Goal: Task Accomplishment & Management: Manage account settings

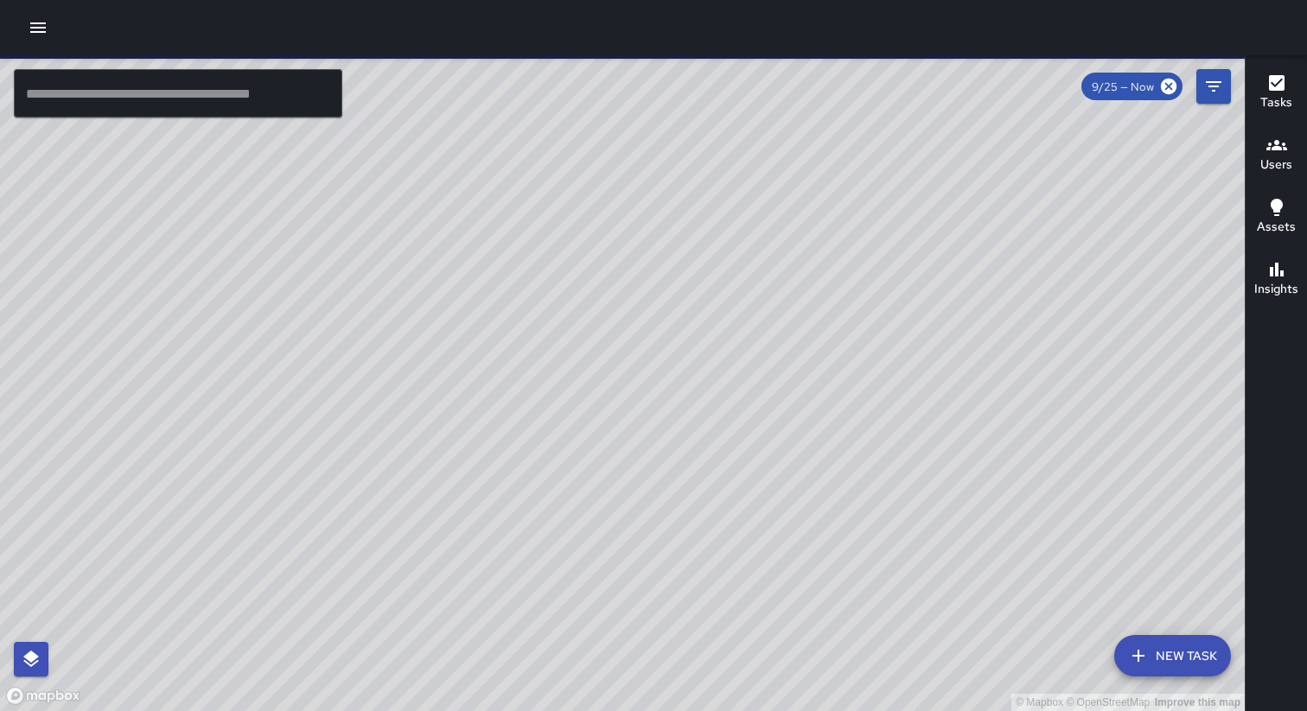
click at [40, 30] on icon "button" at bounding box center [38, 27] width 21 height 21
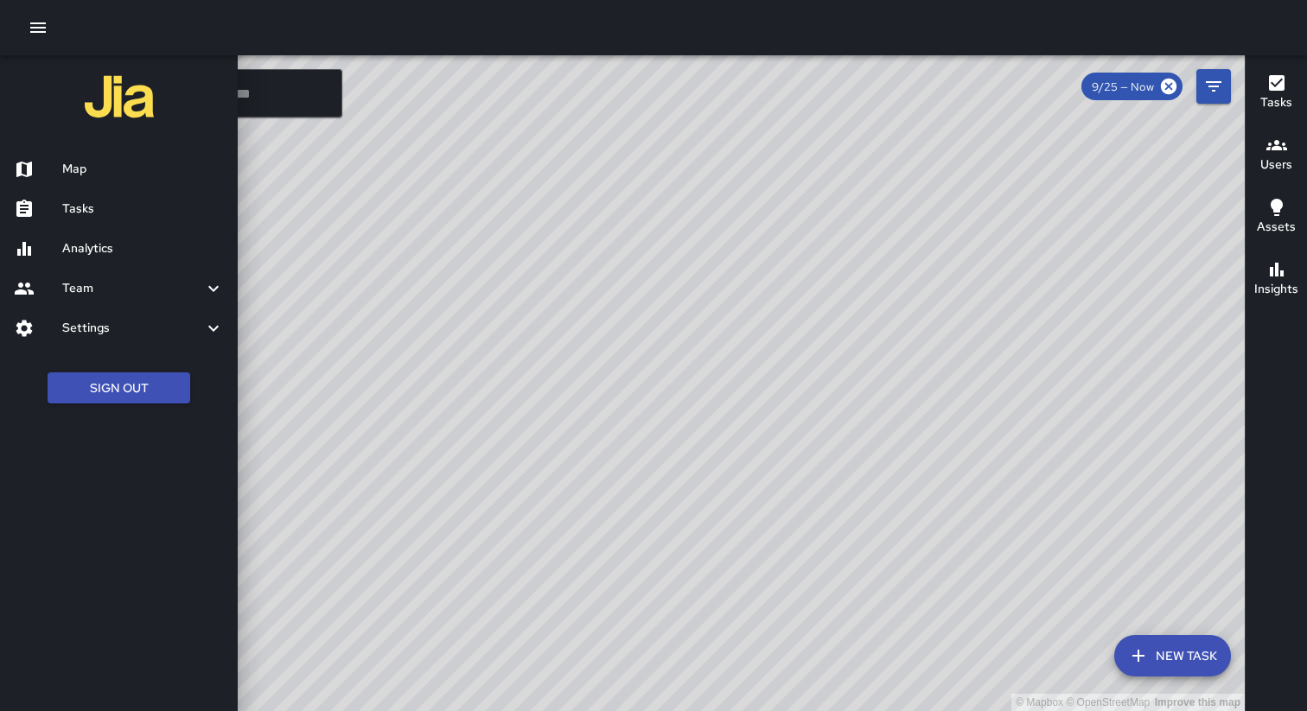
click at [125, 333] on h6 "Settings" at bounding box center [132, 328] width 141 height 19
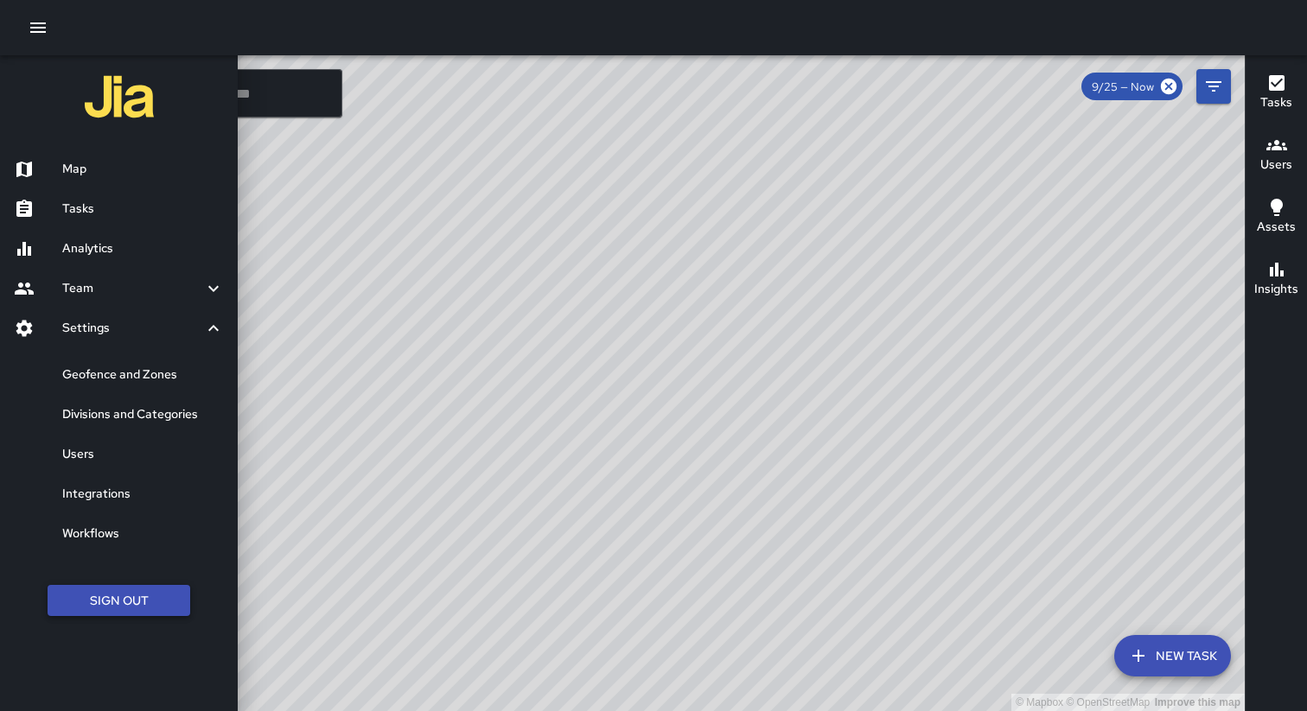
click at [161, 603] on button "Sign Out" at bounding box center [119, 601] width 143 height 32
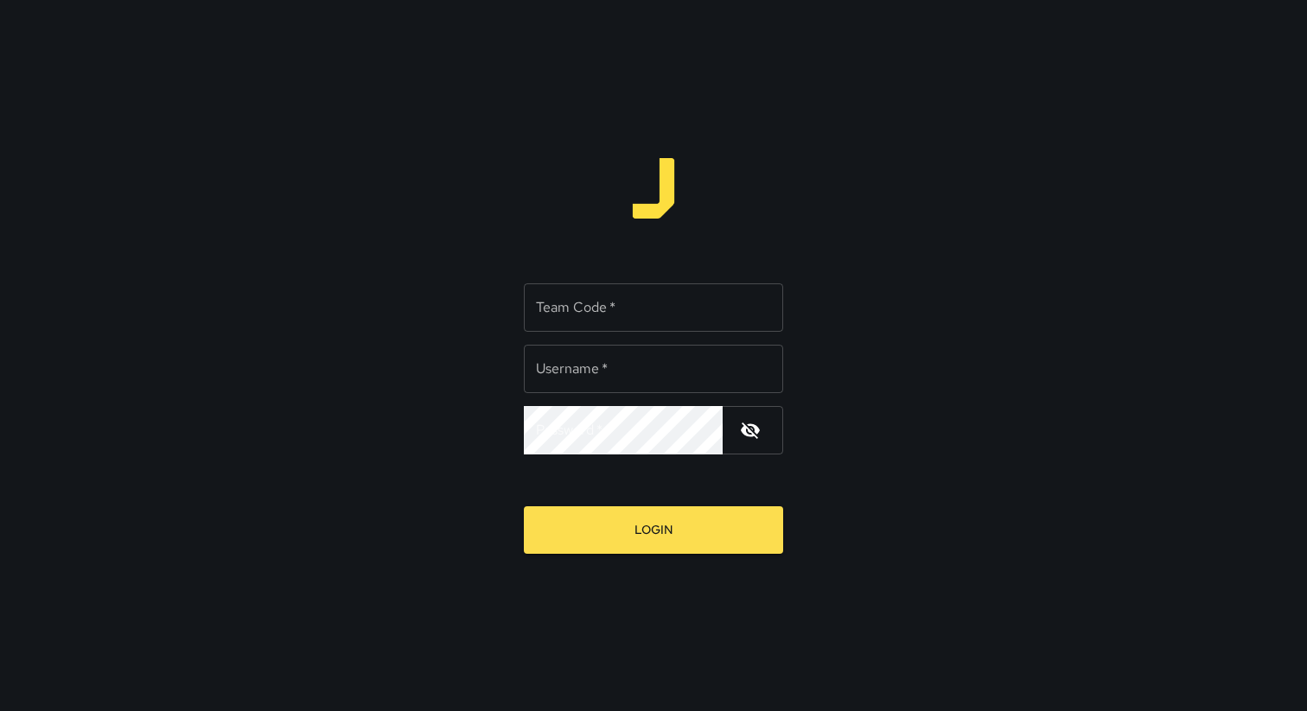
click at [550, 312] on div "Team Code   * Team Code   *" at bounding box center [653, 307] width 259 height 48
type input "****"
type input "**********"
click at [524, 506] on button "Login" at bounding box center [653, 530] width 259 height 48
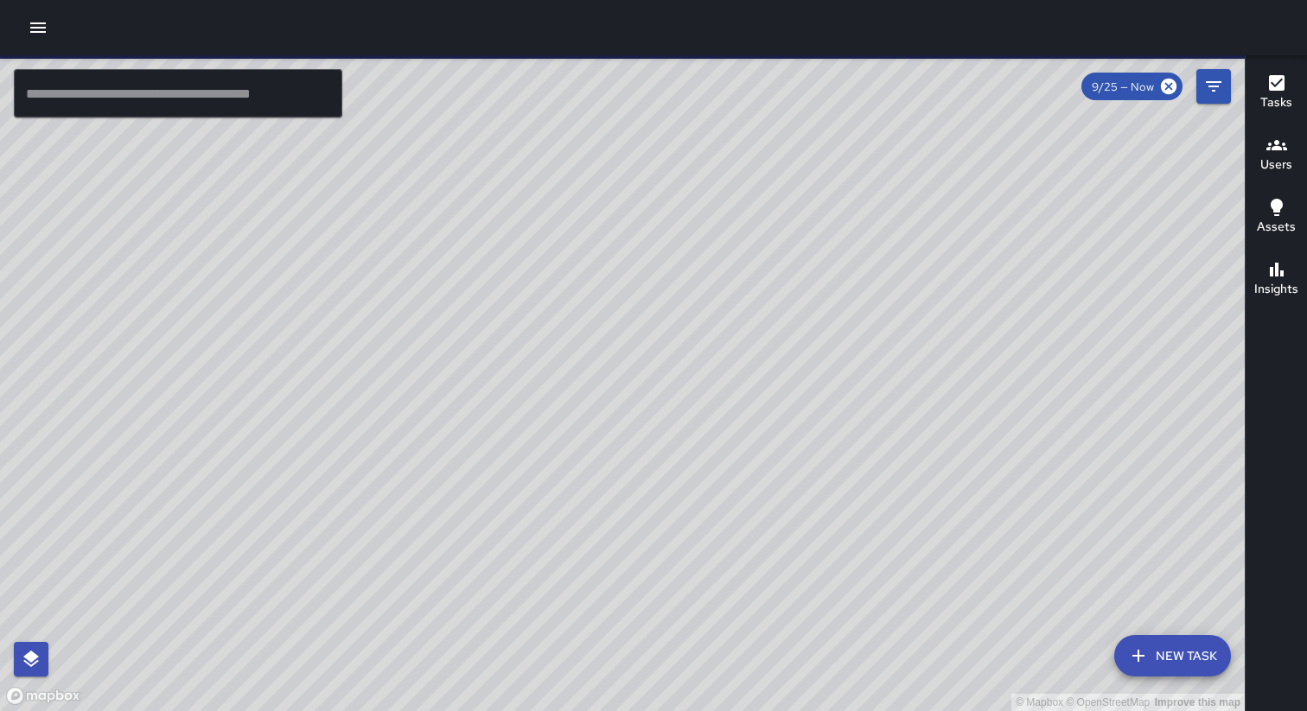
click at [35, 21] on icon "button" at bounding box center [38, 27] width 21 height 21
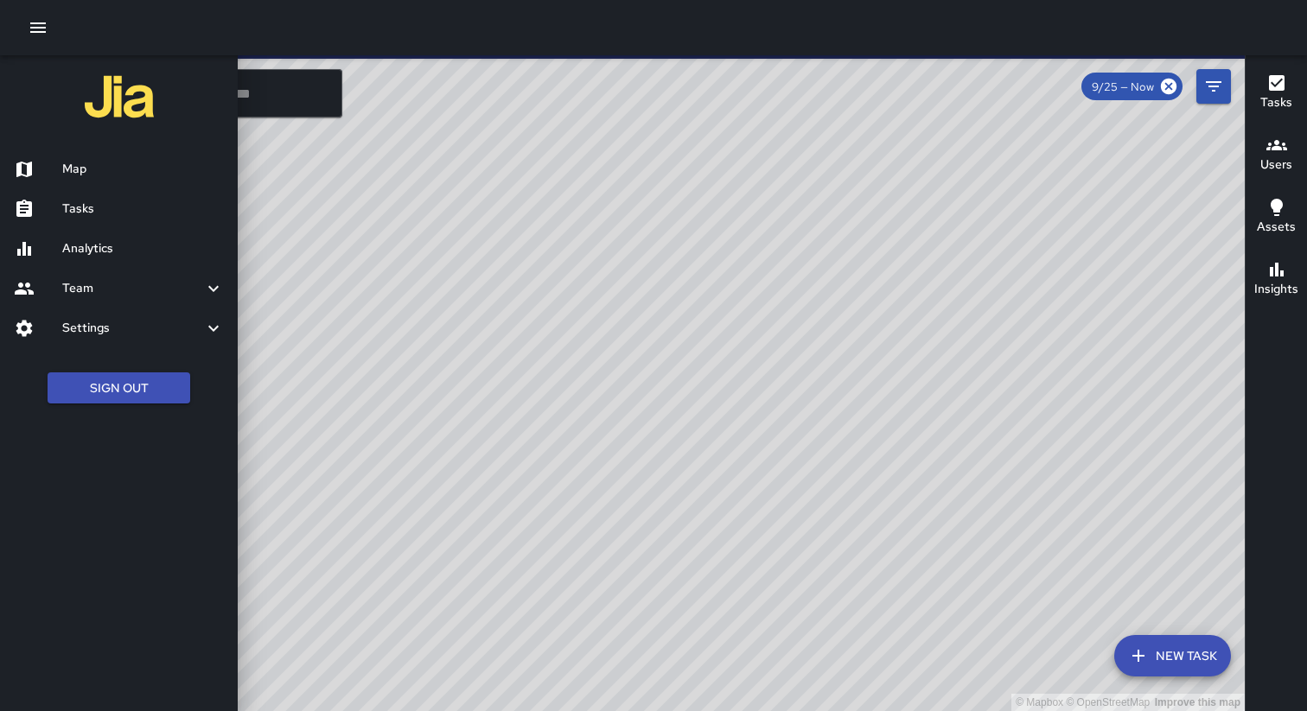
click at [124, 322] on h6 "Settings" at bounding box center [132, 328] width 141 height 19
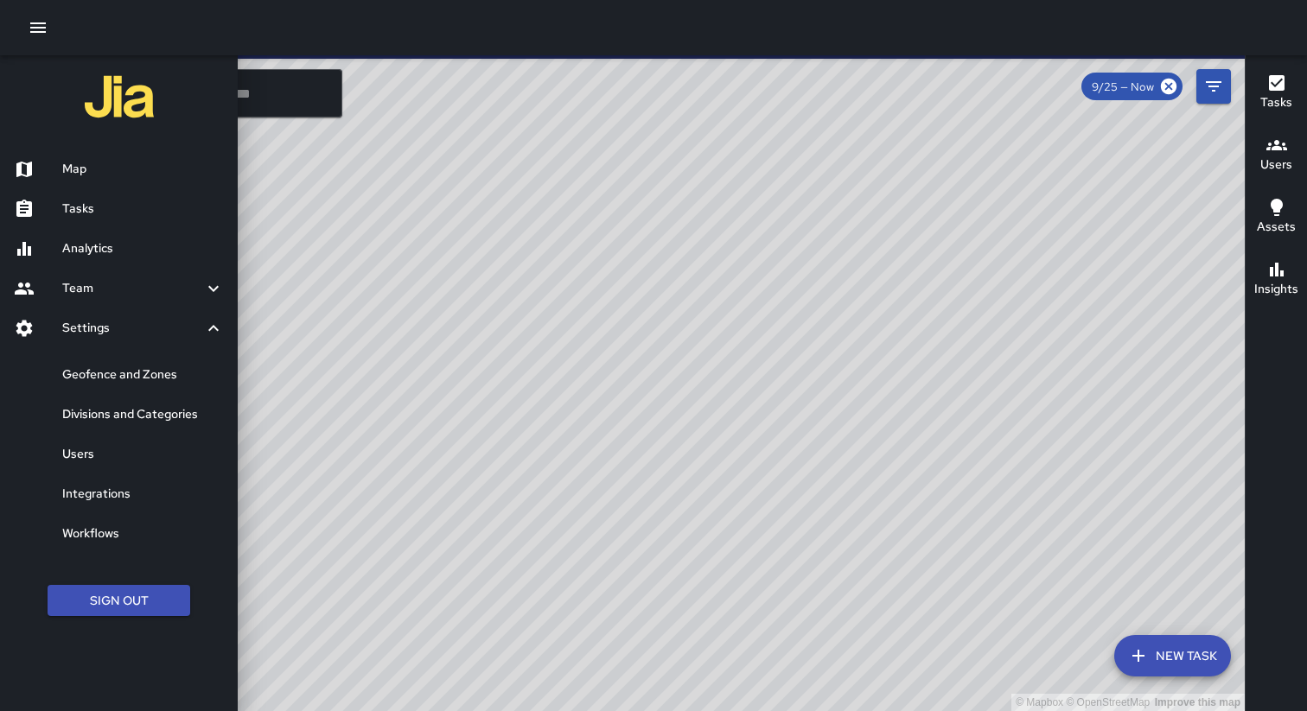
click at [118, 418] on h6 "Divisions and Categories" at bounding box center [143, 414] width 162 height 19
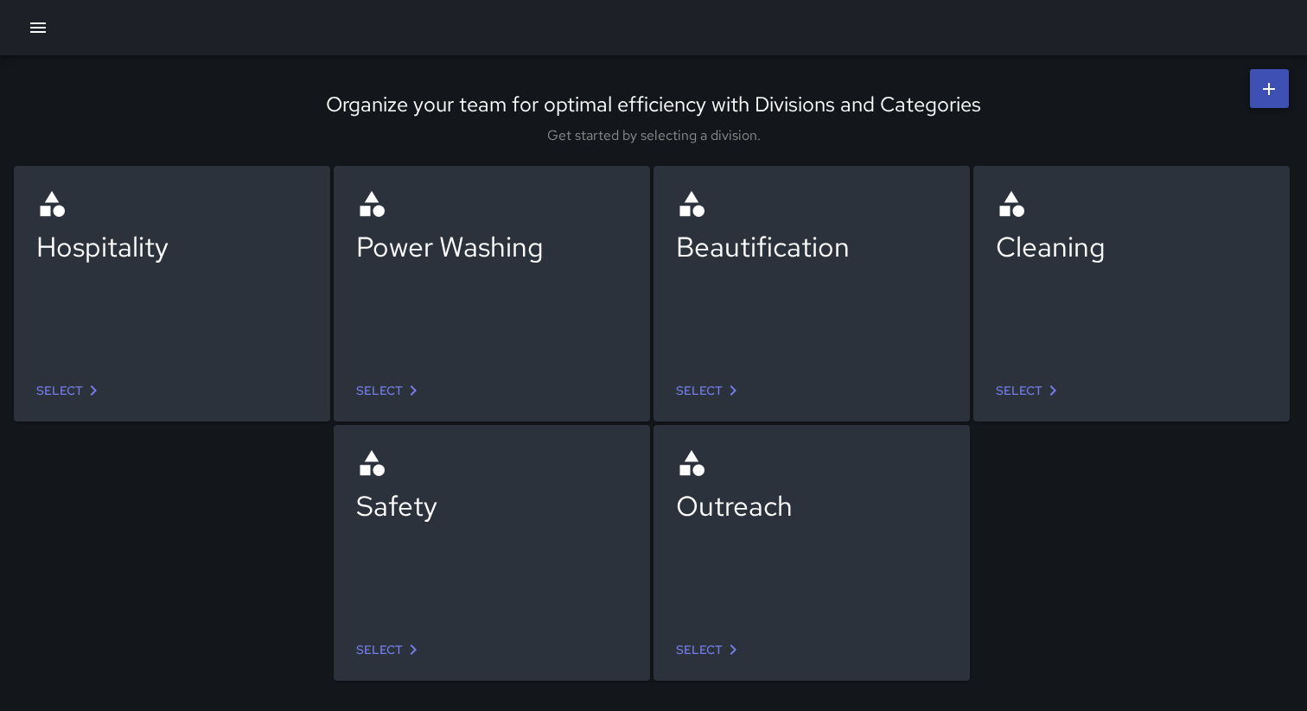
click at [1037, 405] on link "Select" at bounding box center [1029, 391] width 81 height 32
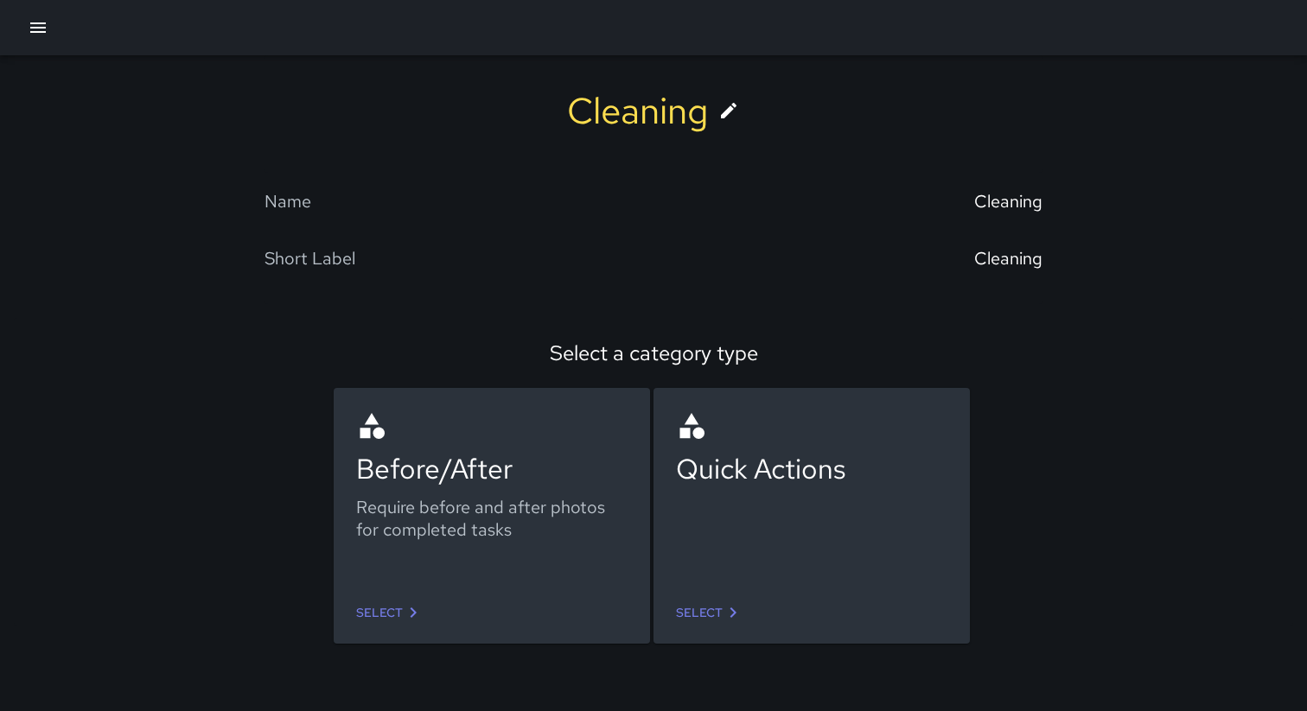
click at [393, 616] on link "Select" at bounding box center [389, 613] width 81 height 32
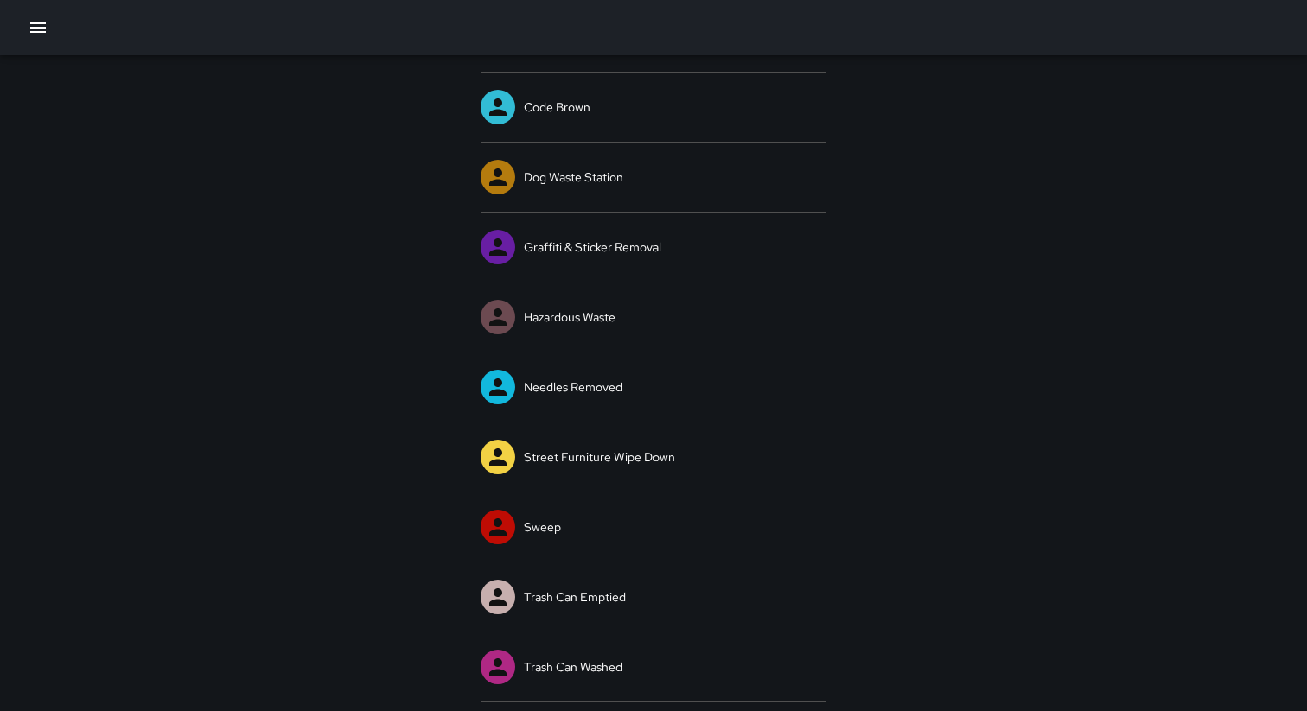
scroll to position [216, 0]
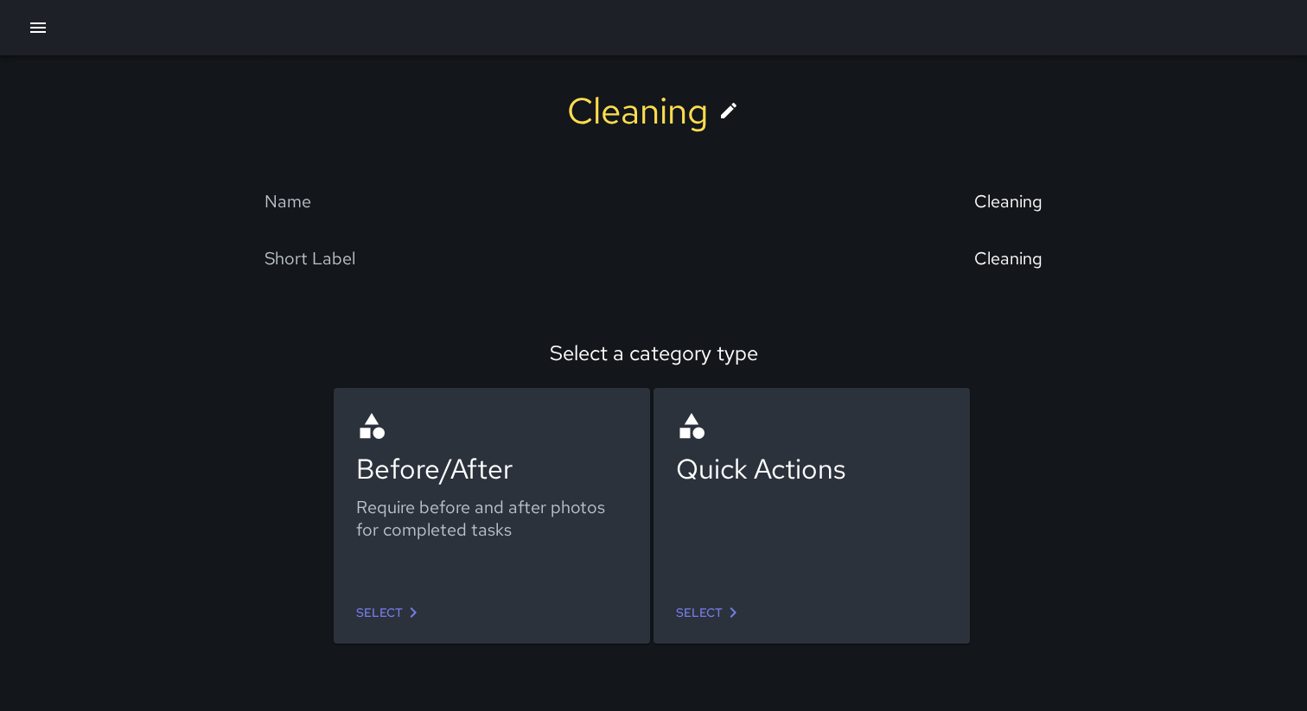
click at [711, 615] on link "Select" at bounding box center [709, 613] width 81 height 32
click at [437, 625] on div "Select" at bounding box center [491, 613] width 299 height 46
click at [395, 607] on link "Select" at bounding box center [389, 613] width 81 height 32
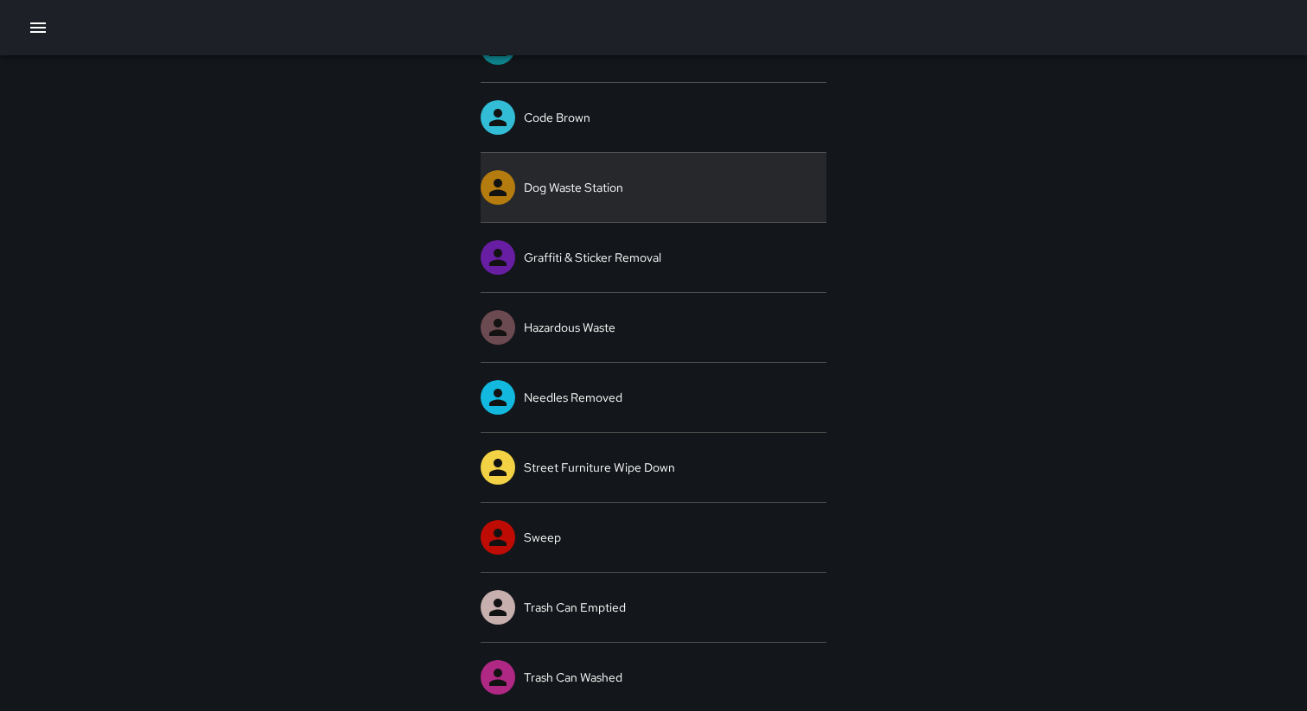
scroll to position [204, 0]
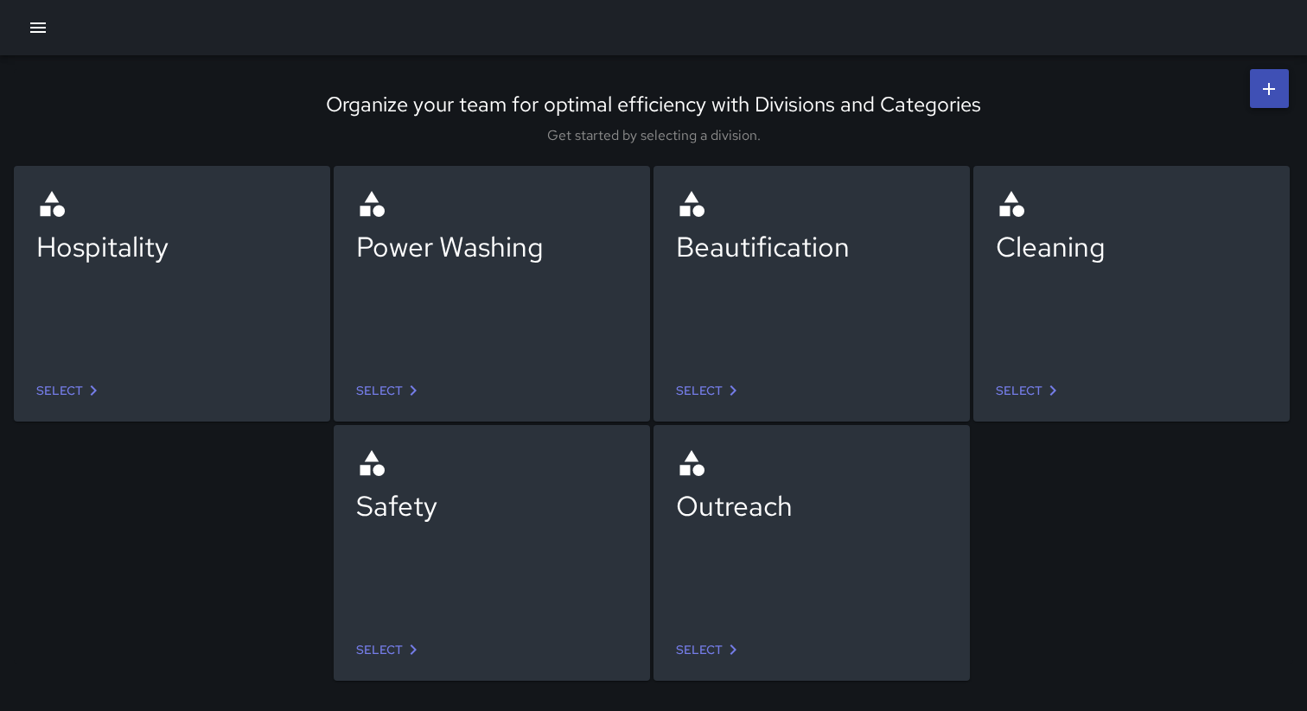
click at [696, 392] on link "Select" at bounding box center [709, 391] width 81 height 32
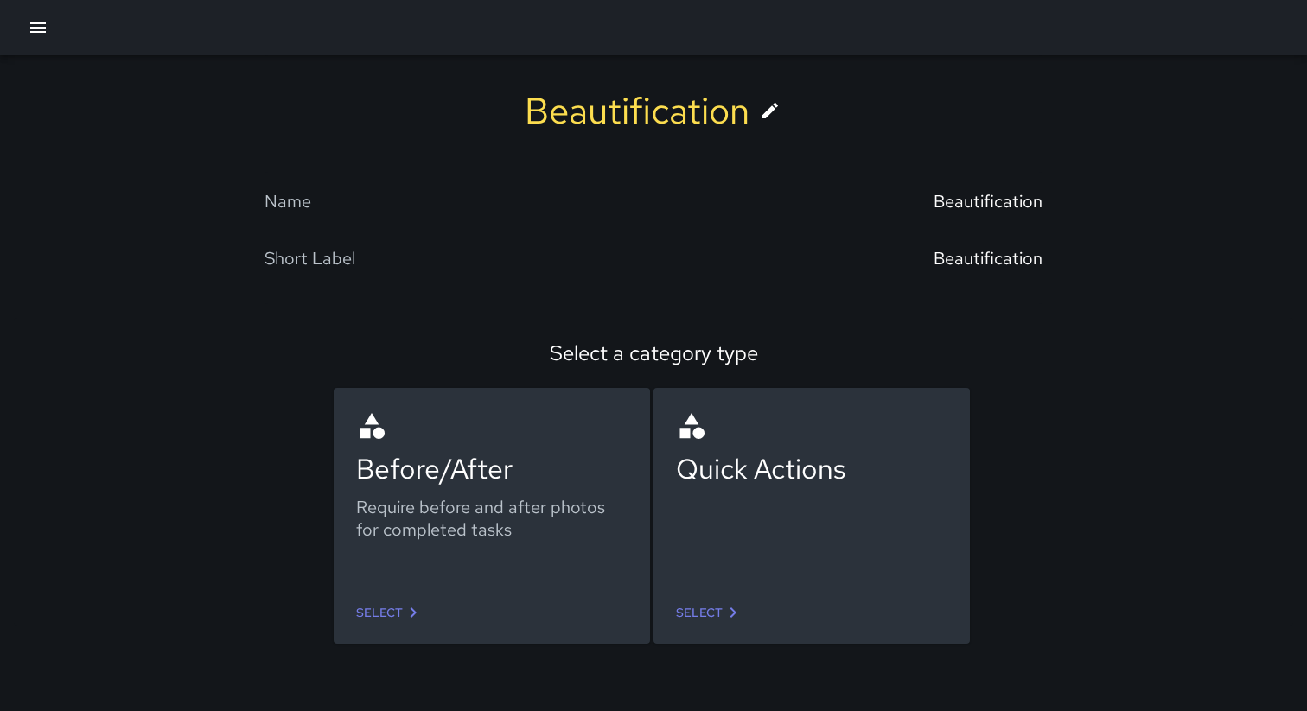
click at [767, 105] on icon at bounding box center [770, 110] width 21 height 21
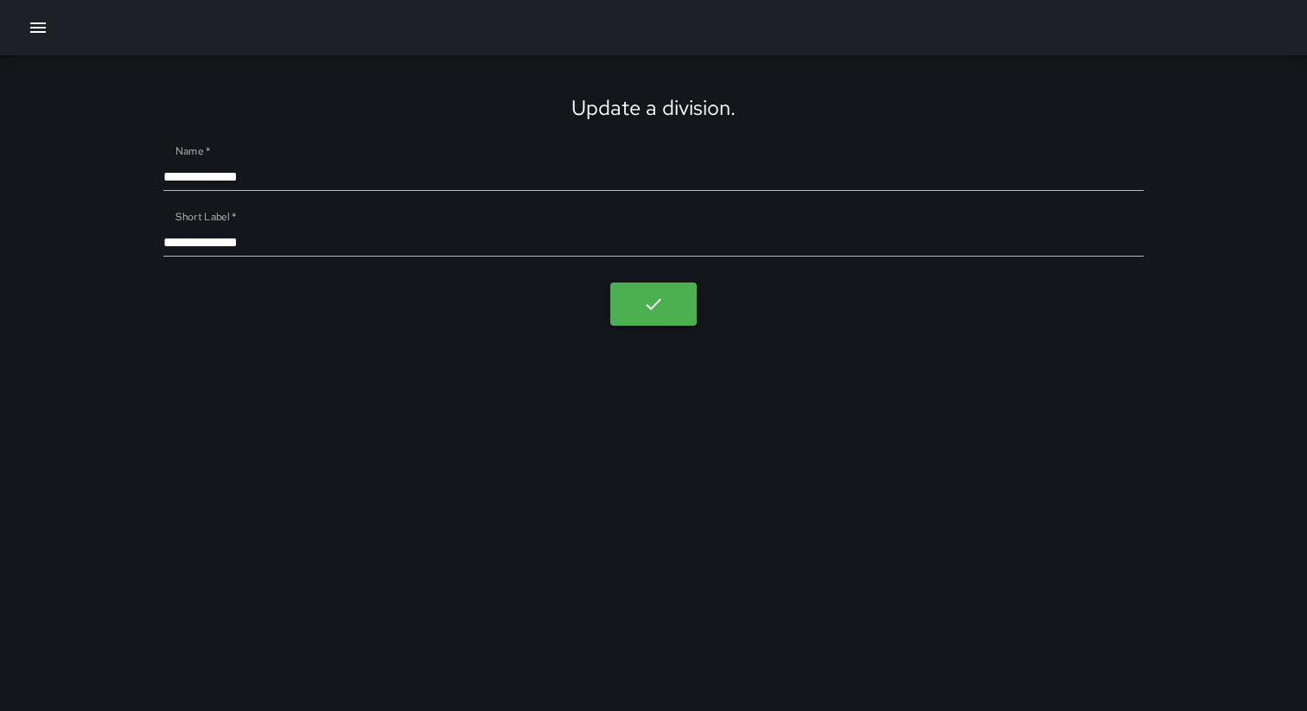
click at [237, 183] on input "**********" at bounding box center [653, 177] width 980 height 28
click at [60, 93] on div "**********" at bounding box center [653, 209] width 1307 height 309
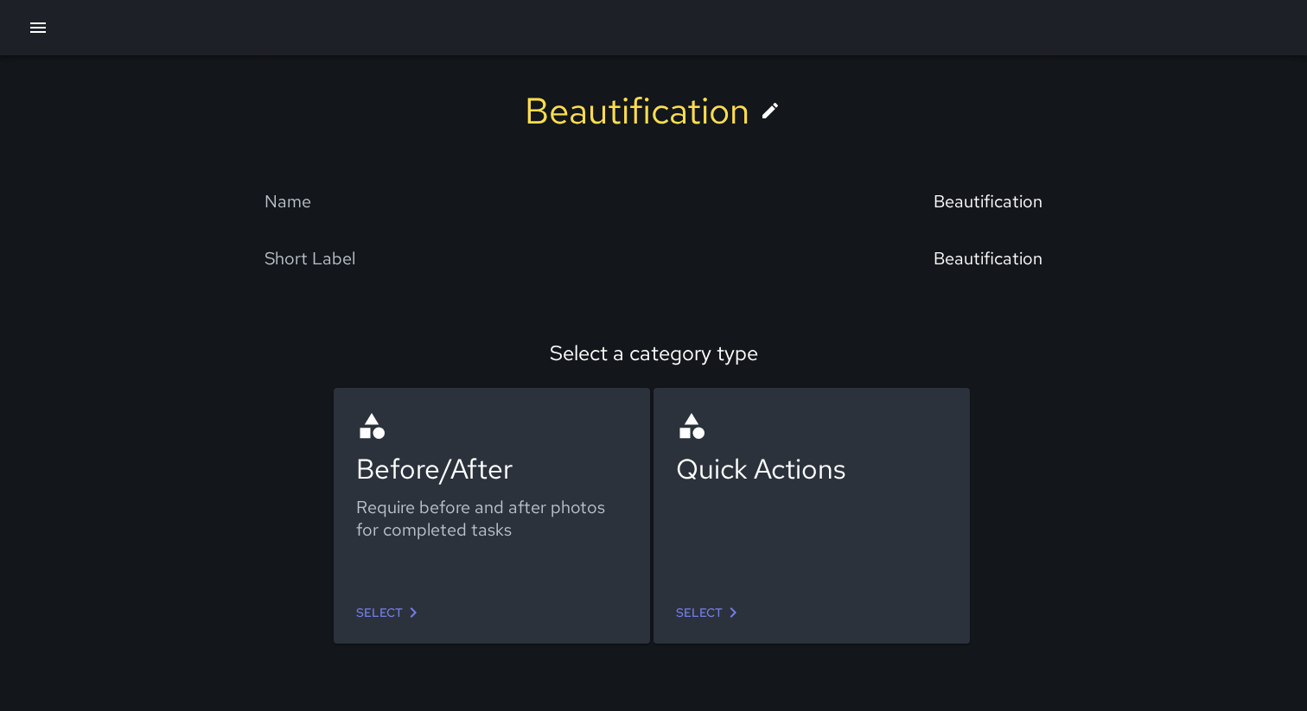
click at [50, 33] on button "button" at bounding box center [38, 27] width 35 height 35
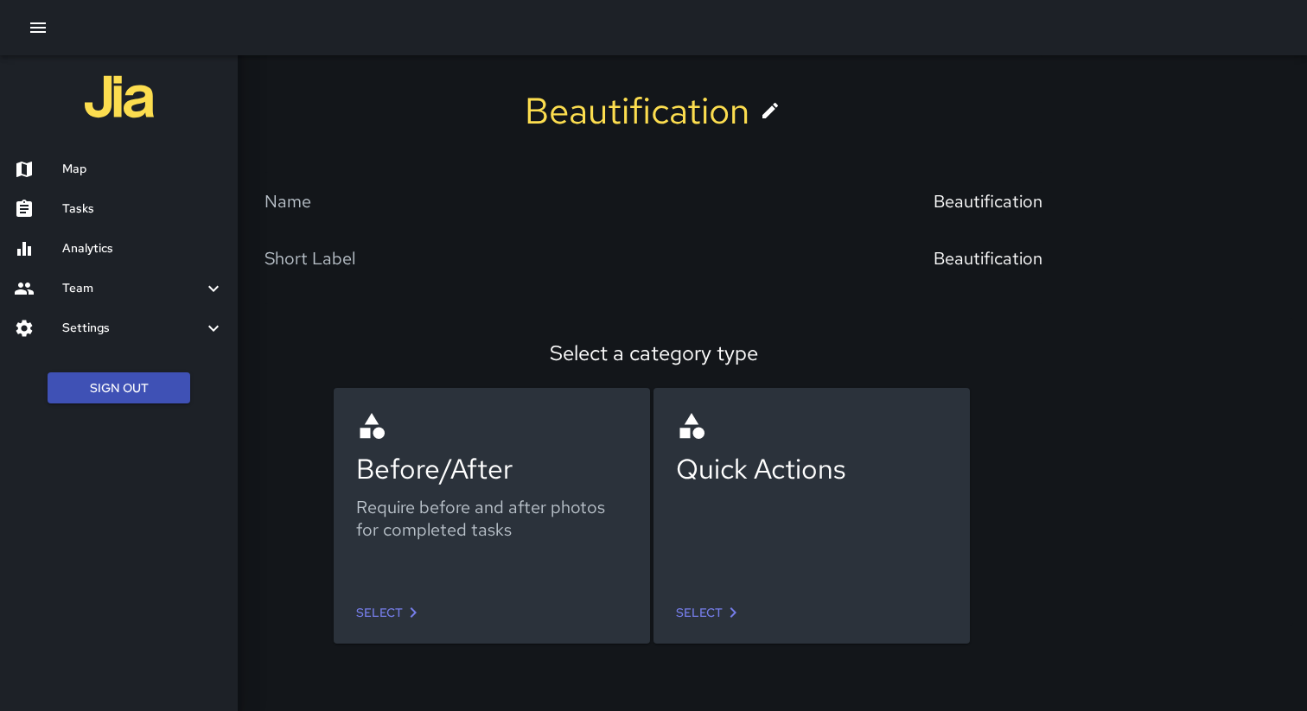
click at [69, 162] on h6 "Map" at bounding box center [143, 169] width 162 height 19
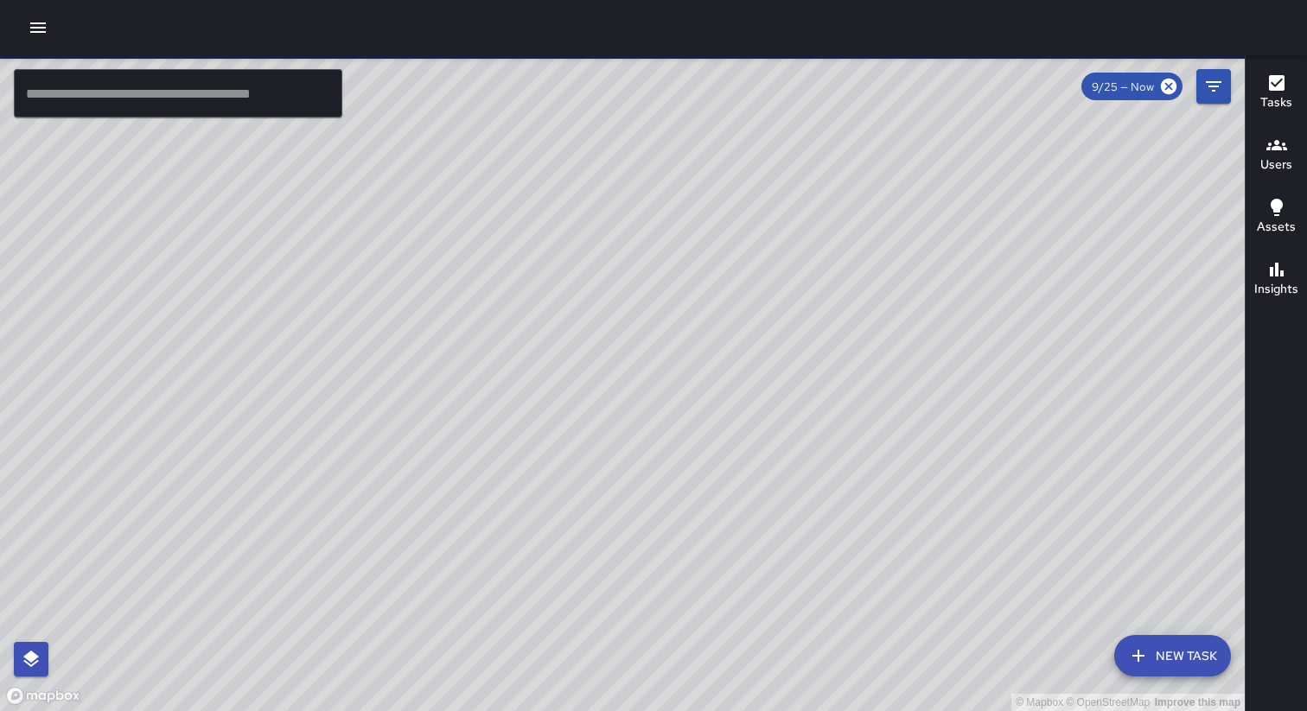
click at [1268, 225] on h6 "Assets" at bounding box center [1275, 227] width 39 height 19
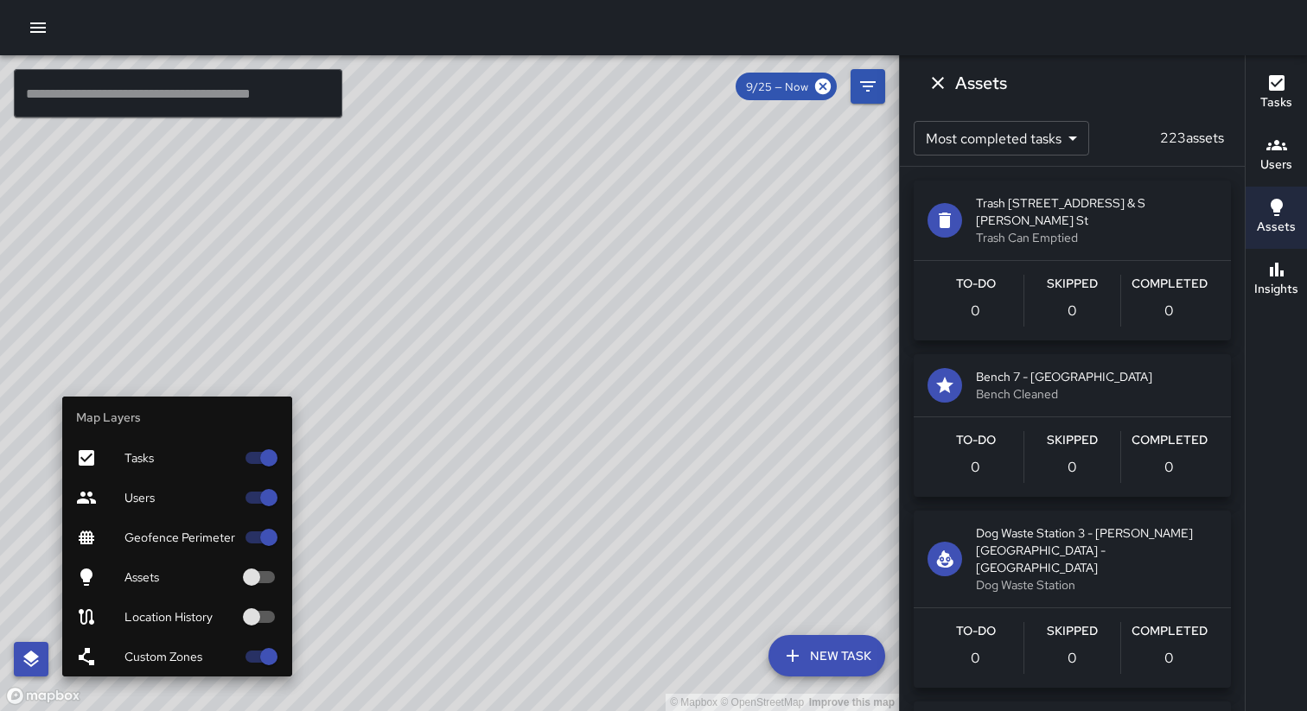
click at [33, 663] on icon "button" at bounding box center [31, 659] width 21 height 21
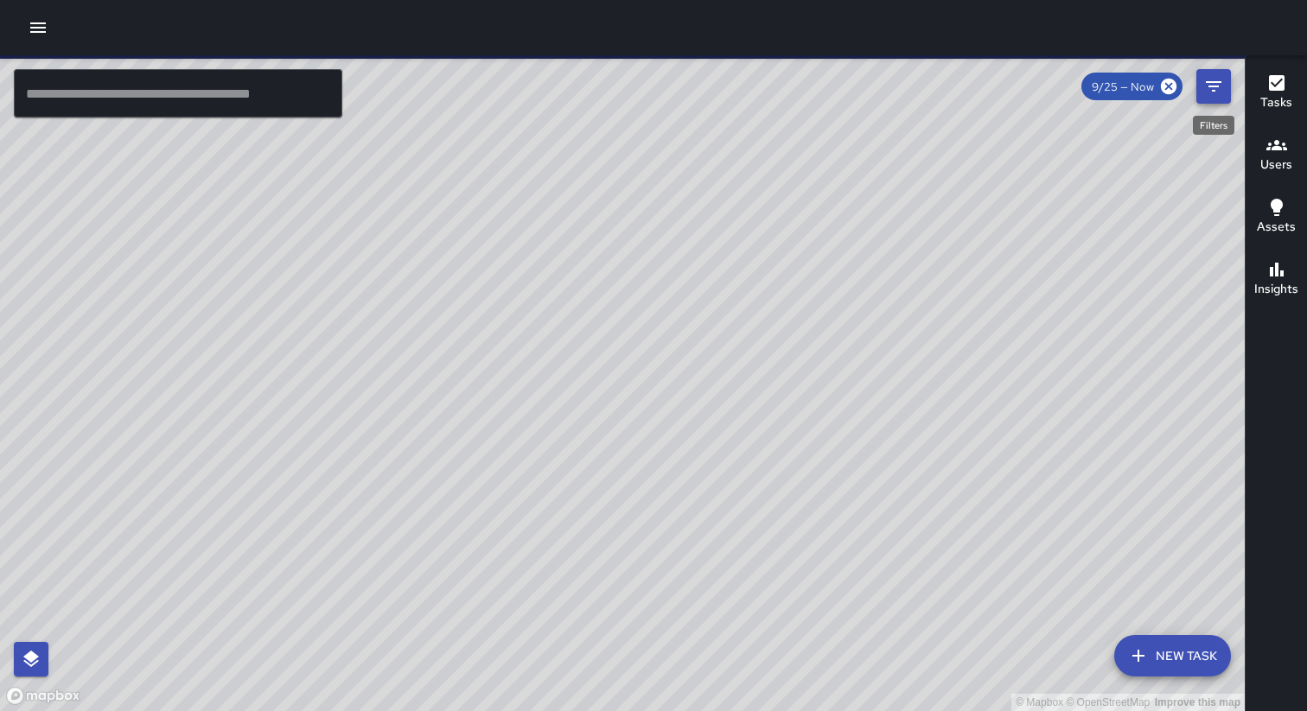
click at [1217, 93] on icon "Filters" at bounding box center [1213, 86] width 21 height 21
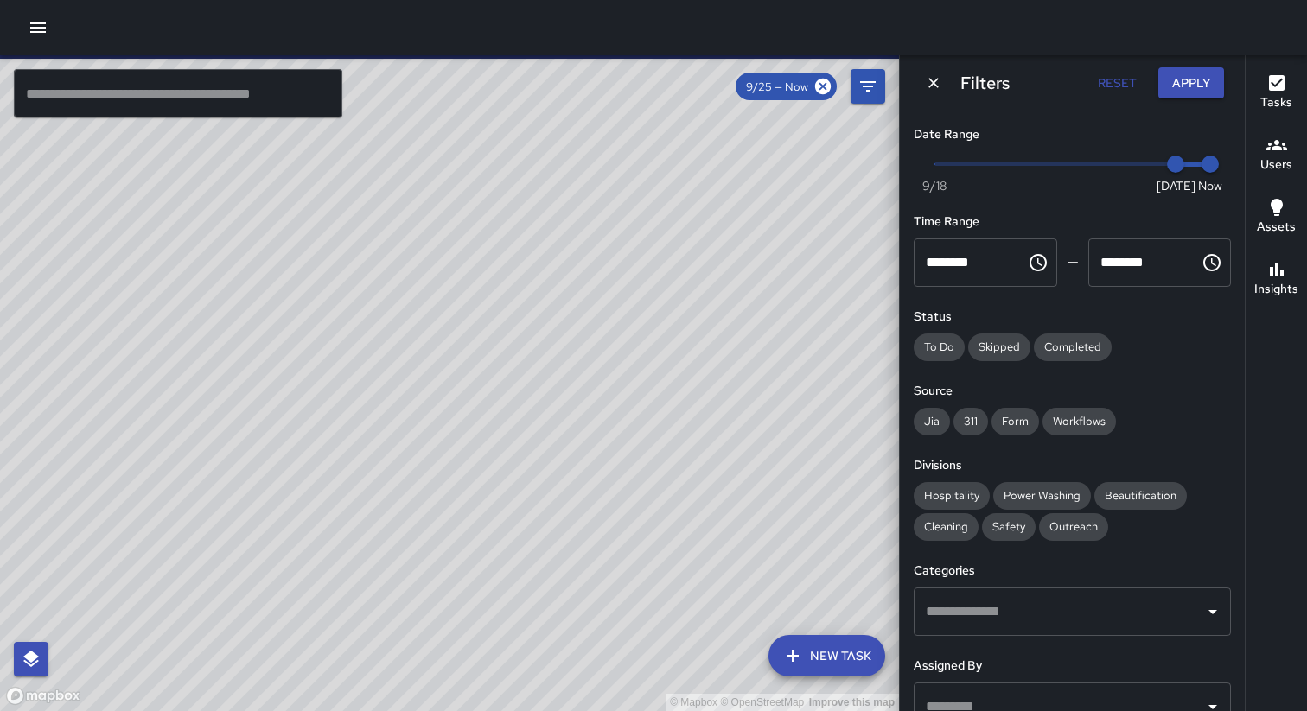
click at [1272, 85] on icon "button" at bounding box center [1276, 83] width 21 height 21
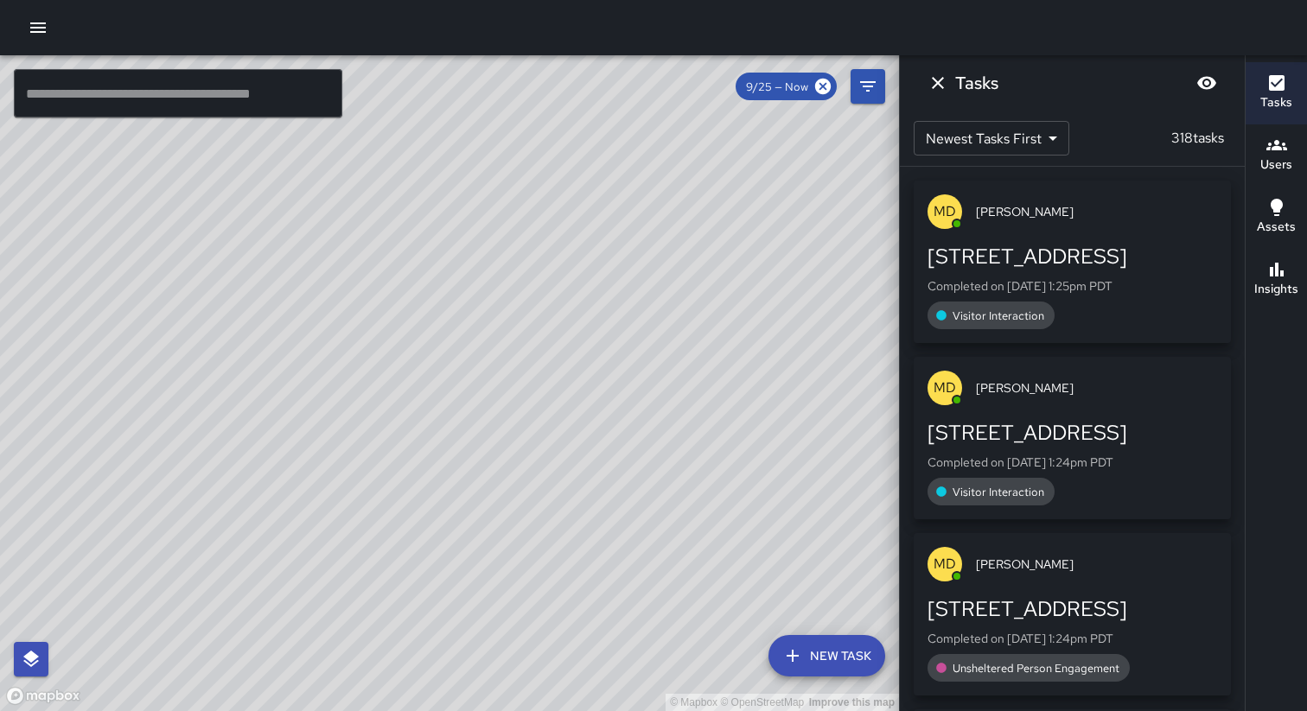
click at [1275, 214] on icon "button" at bounding box center [1276, 207] width 12 height 17
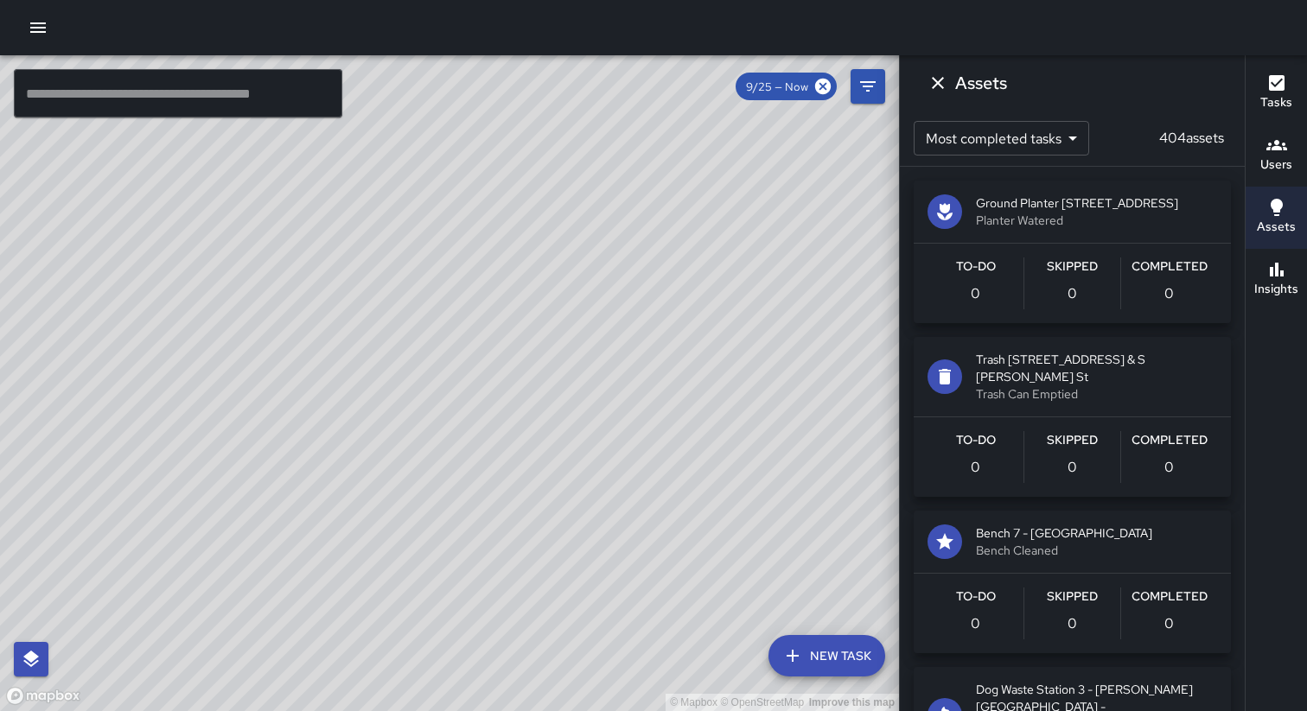
click at [1175, 137] on p "404 assets" at bounding box center [1191, 138] width 79 height 21
click at [996, 36] on div at bounding box center [653, 27] width 1307 height 55
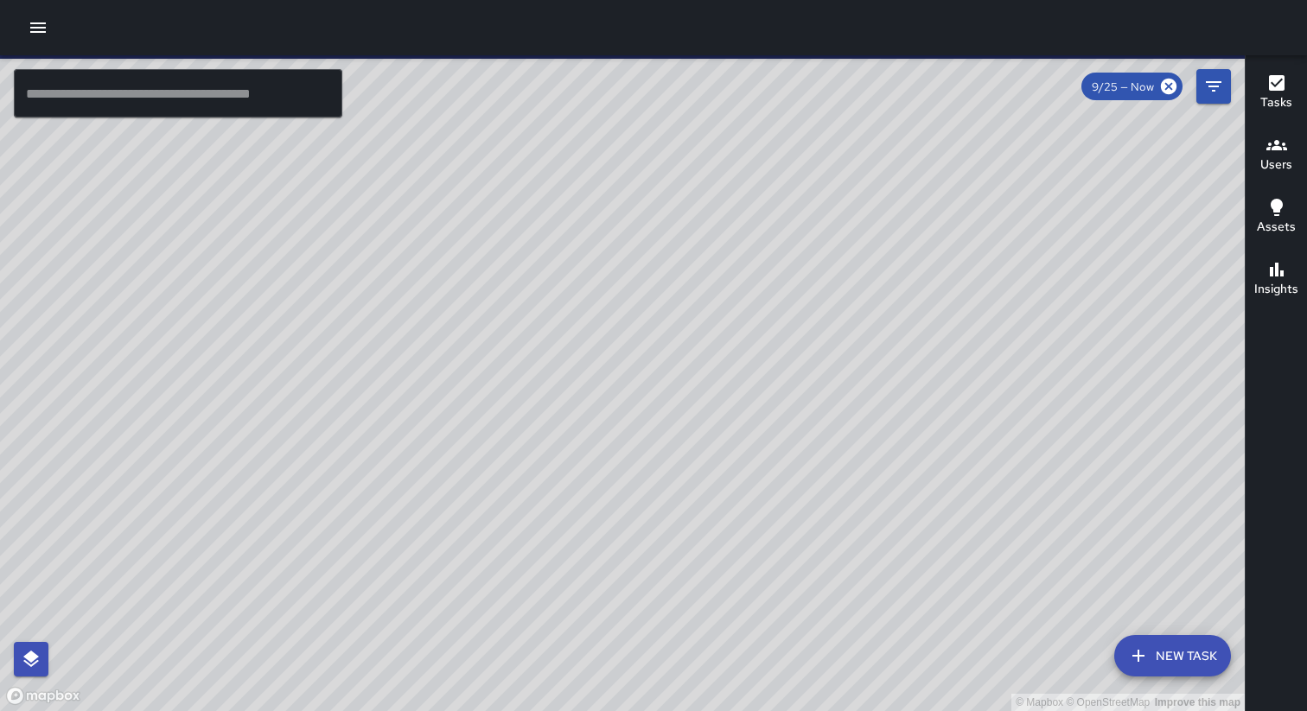
click at [1274, 221] on h6 "Assets" at bounding box center [1275, 227] width 39 height 19
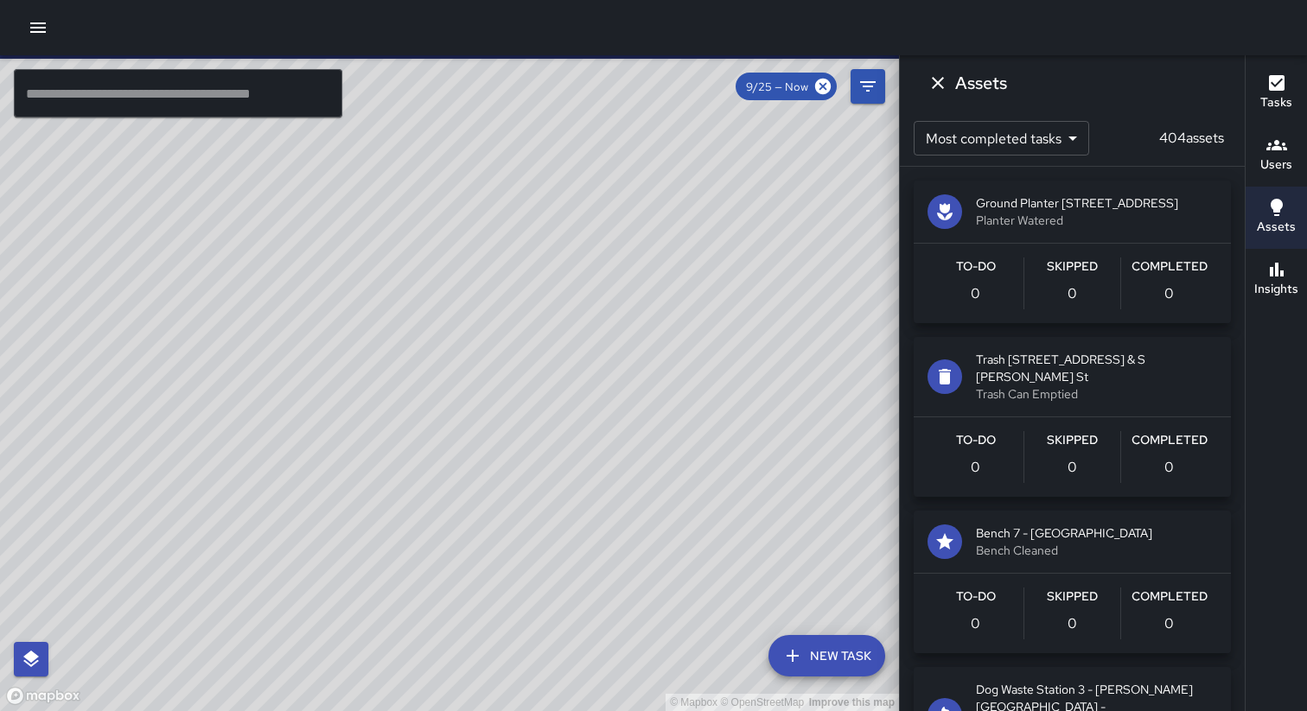
click at [1154, 137] on p "404 assets" at bounding box center [1191, 138] width 79 height 21
click at [1168, 138] on p "404 assets" at bounding box center [1191, 138] width 79 height 21
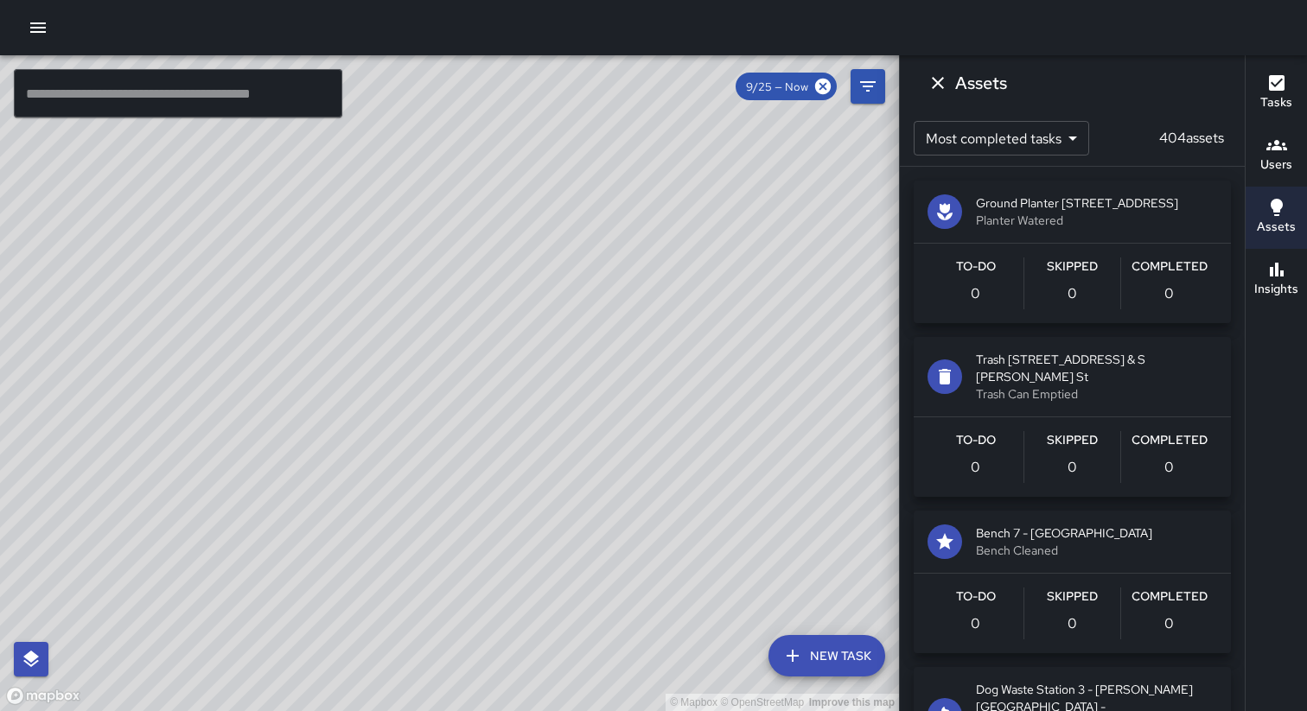
click at [1106, 146] on div "Most completed tasks * ​ 404 assets" at bounding box center [1072, 138] width 345 height 55
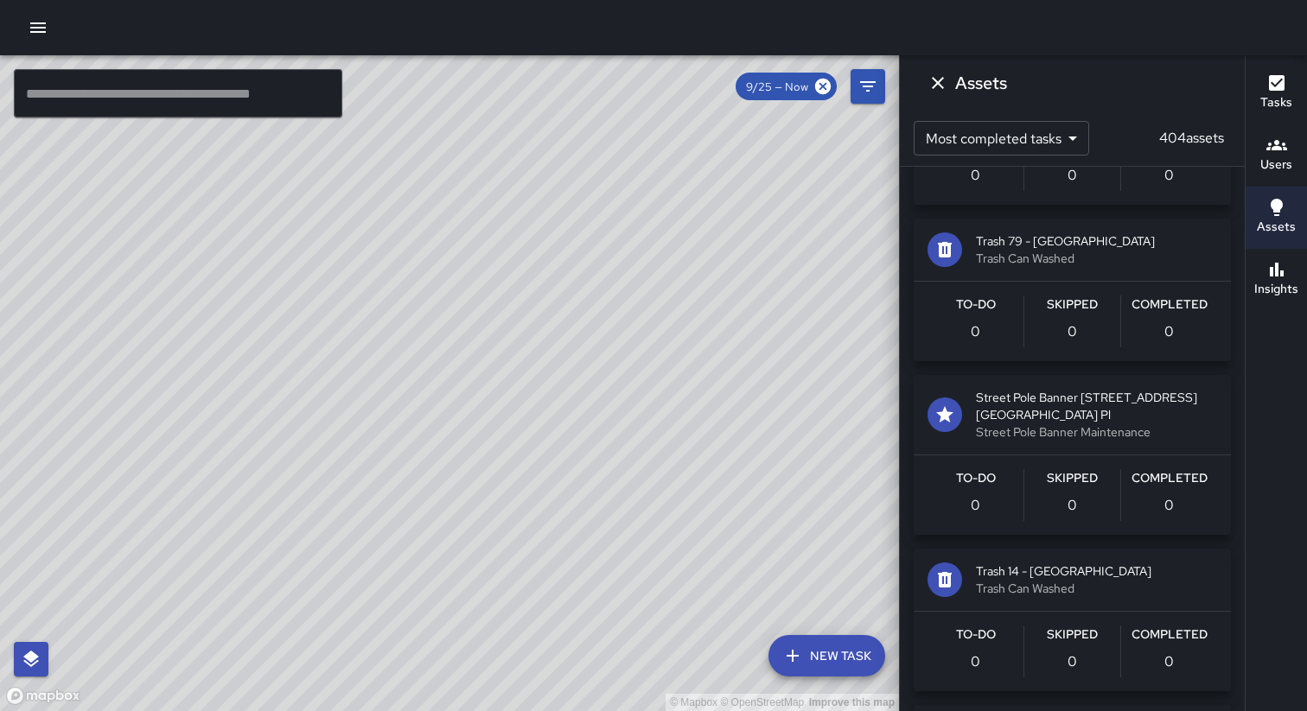
scroll to position [1010, 0]
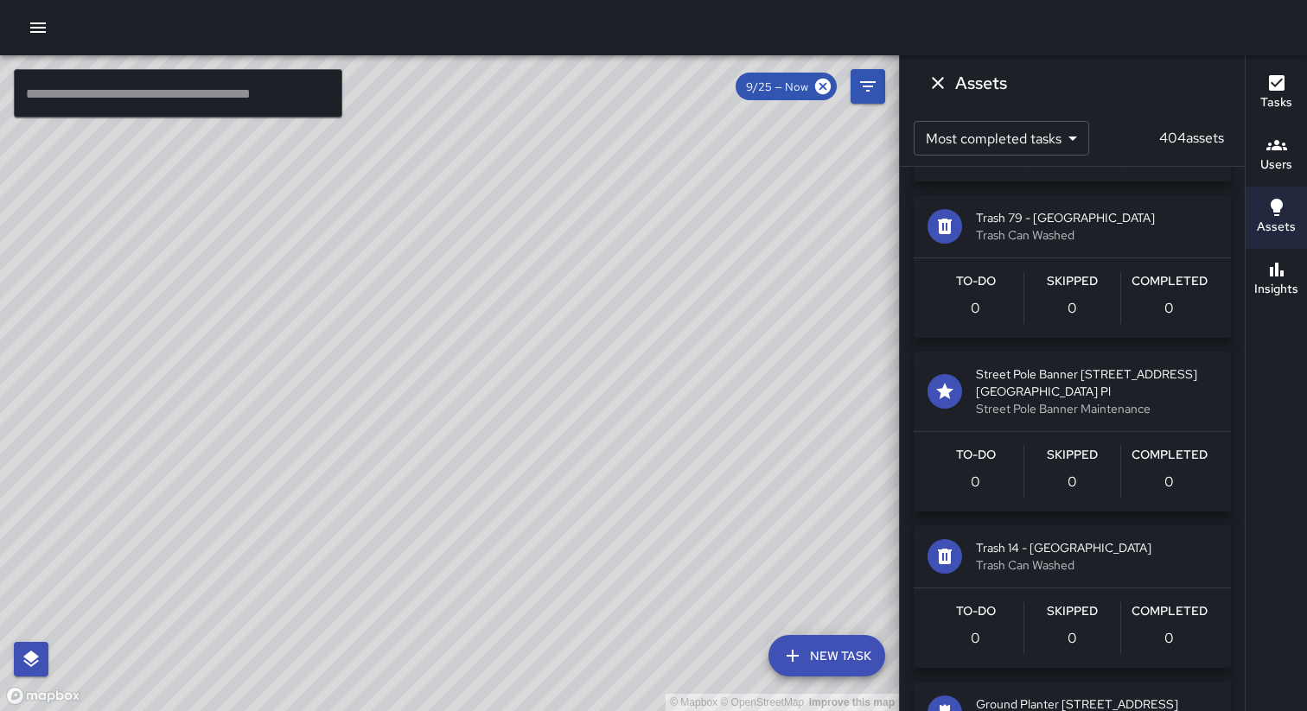
click at [1014, 446] on div "To-Do 0" at bounding box center [975, 472] width 96 height 52
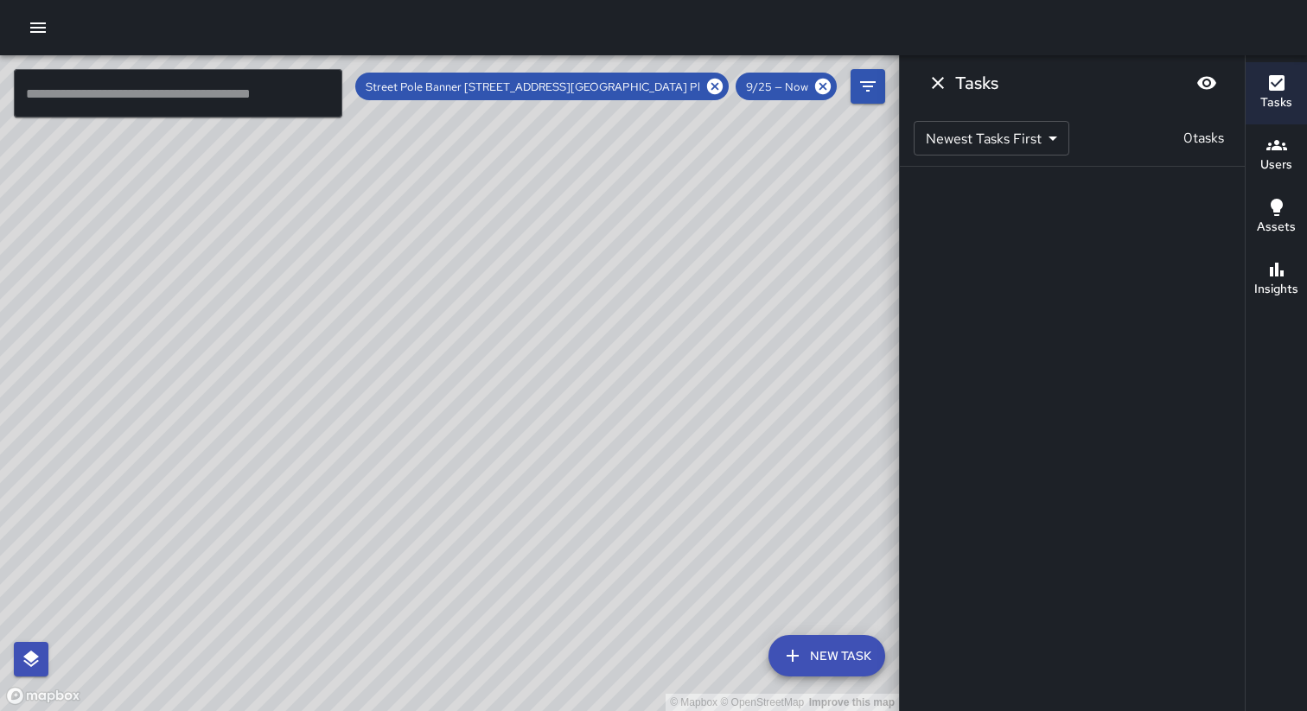
click at [652, 82] on span "Street Pole Banner 40 - E 6th St & N Metli Pl" at bounding box center [532, 86] width 355 height 15
click at [873, 82] on icon "Filters" at bounding box center [868, 86] width 16 height 10
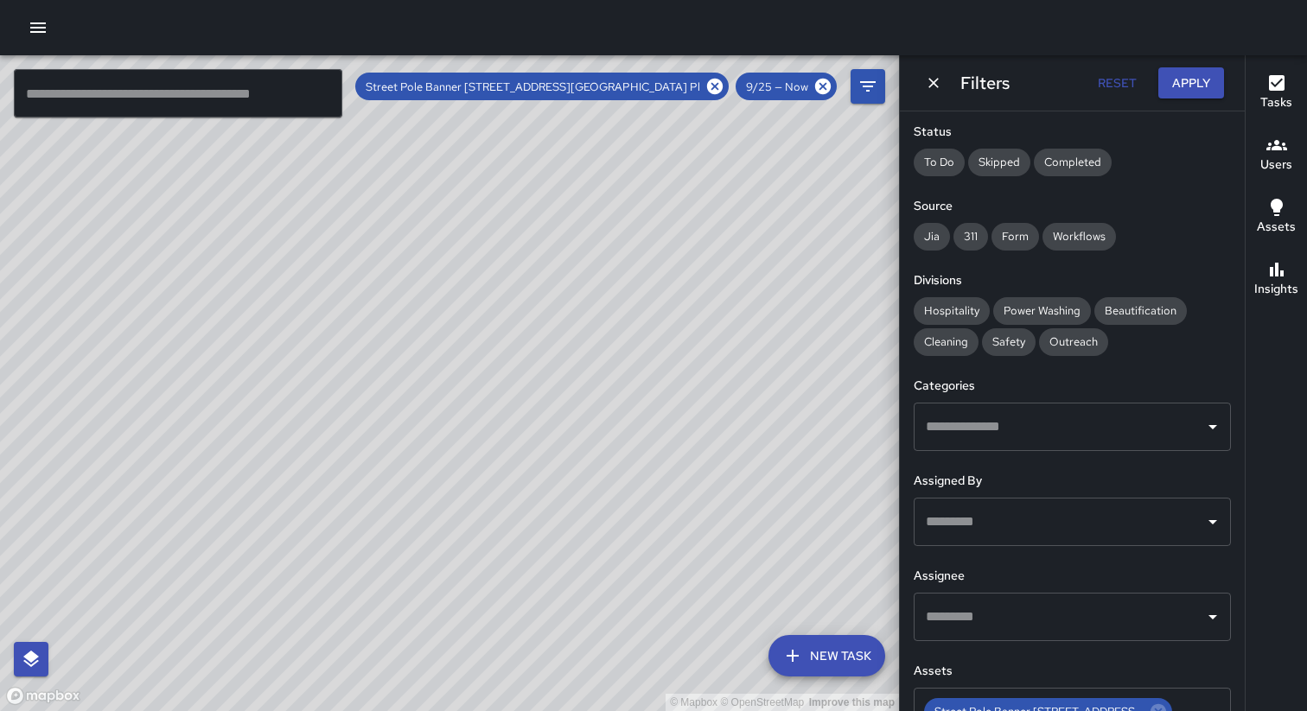
scroll to position [257, 0]
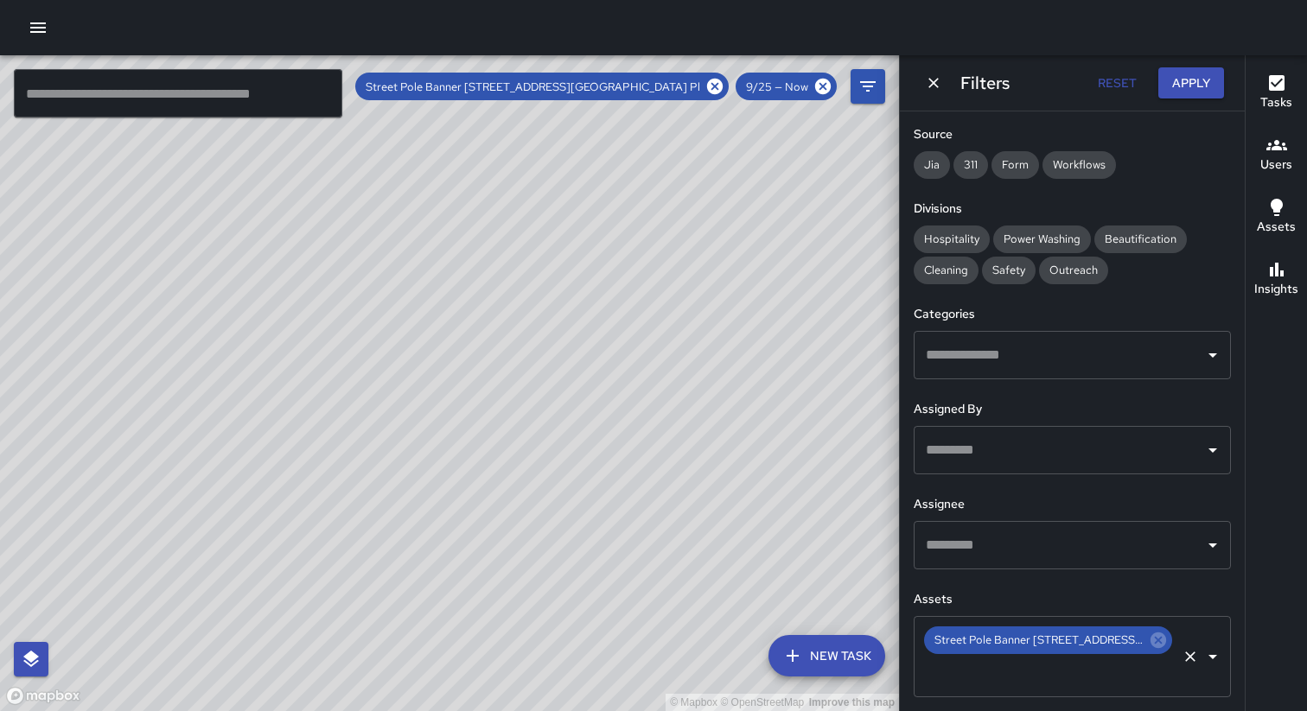
click at [1114, 651] on div "Street Pole Banner 40 - E 6th St & N Metli Pl" at bounding box center [1048, 640] width 248 height 28
click at [1158, 639] on icon at bounding box center [1157, 640] width 19 height 19
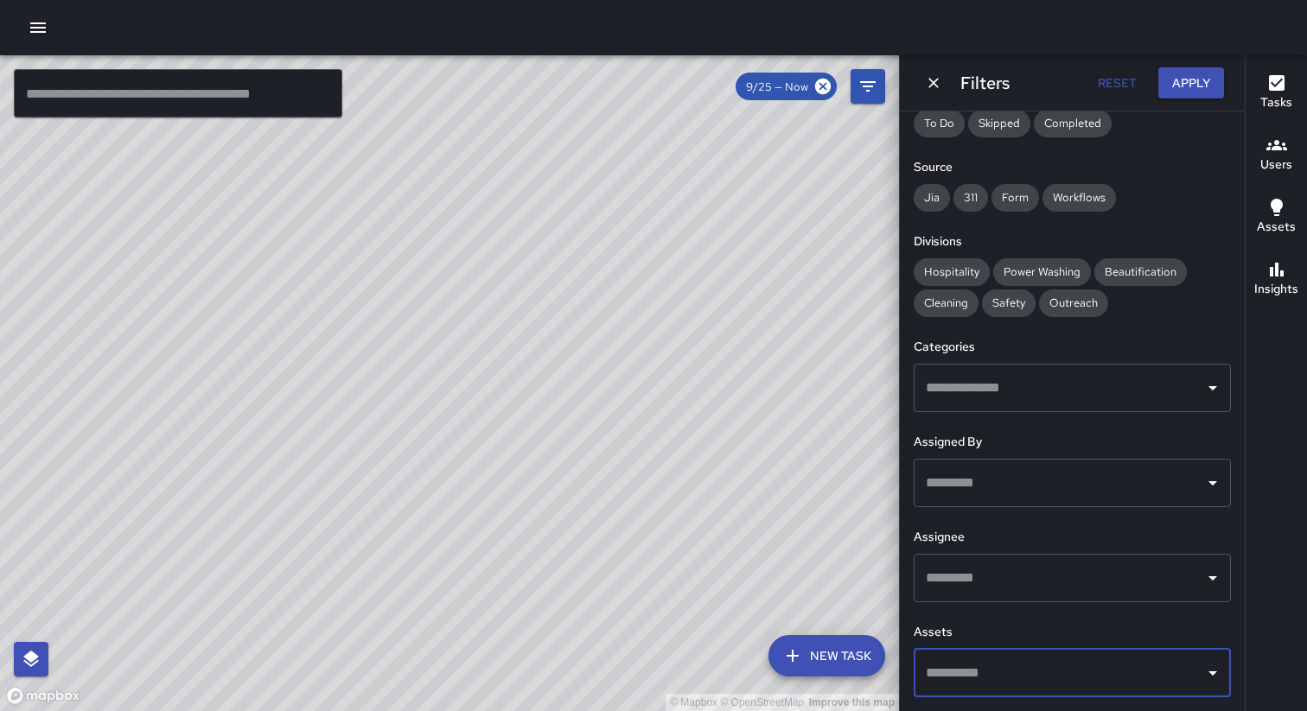
scroll to position [224, 0]
click at [1048, 623] on h6 "Assets" at bounding box center [1071, 632] width 317 height 19
click at [1046, 386] on input "text" at bounding box center [1059, 388] width 276 height 33
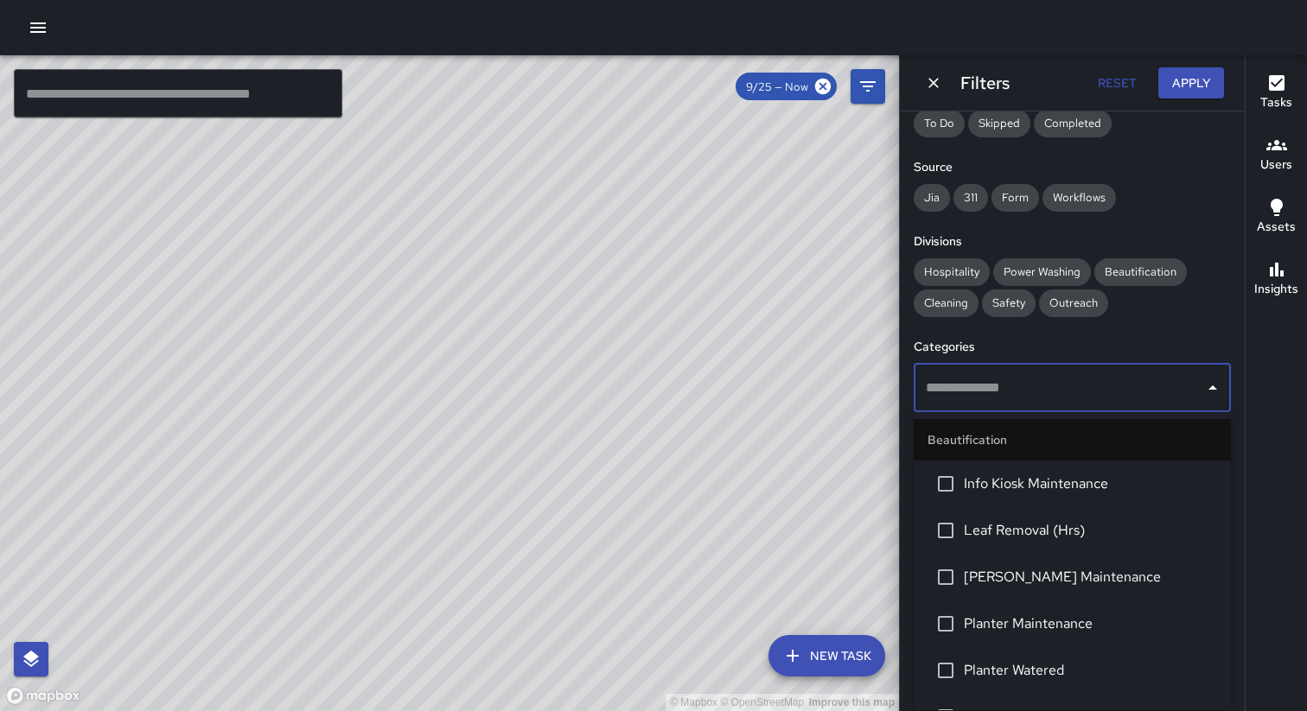
click at [1031, 491] on span "Info Kiosk Maintenance" at bounding box center [1089, 484] width 253 height 21
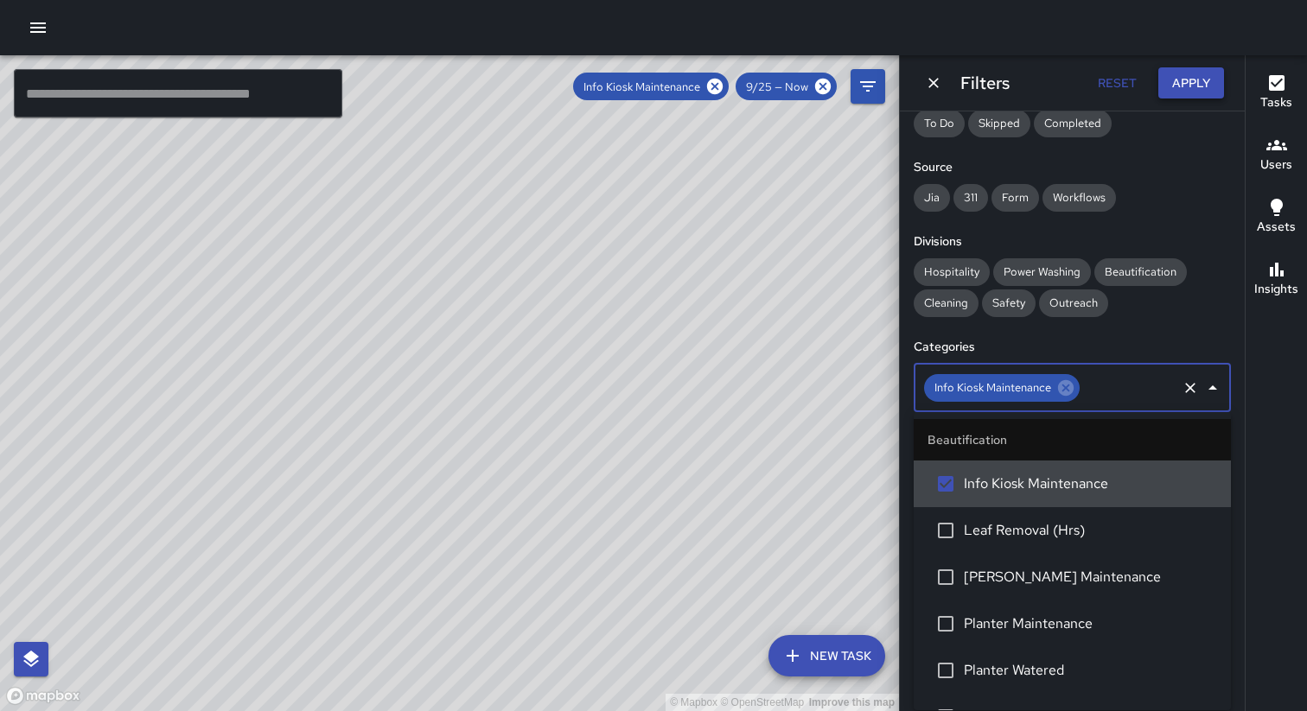
click at [1180, 80] on button "Apply" at bounding box center [1191, 83] width 66 height 32
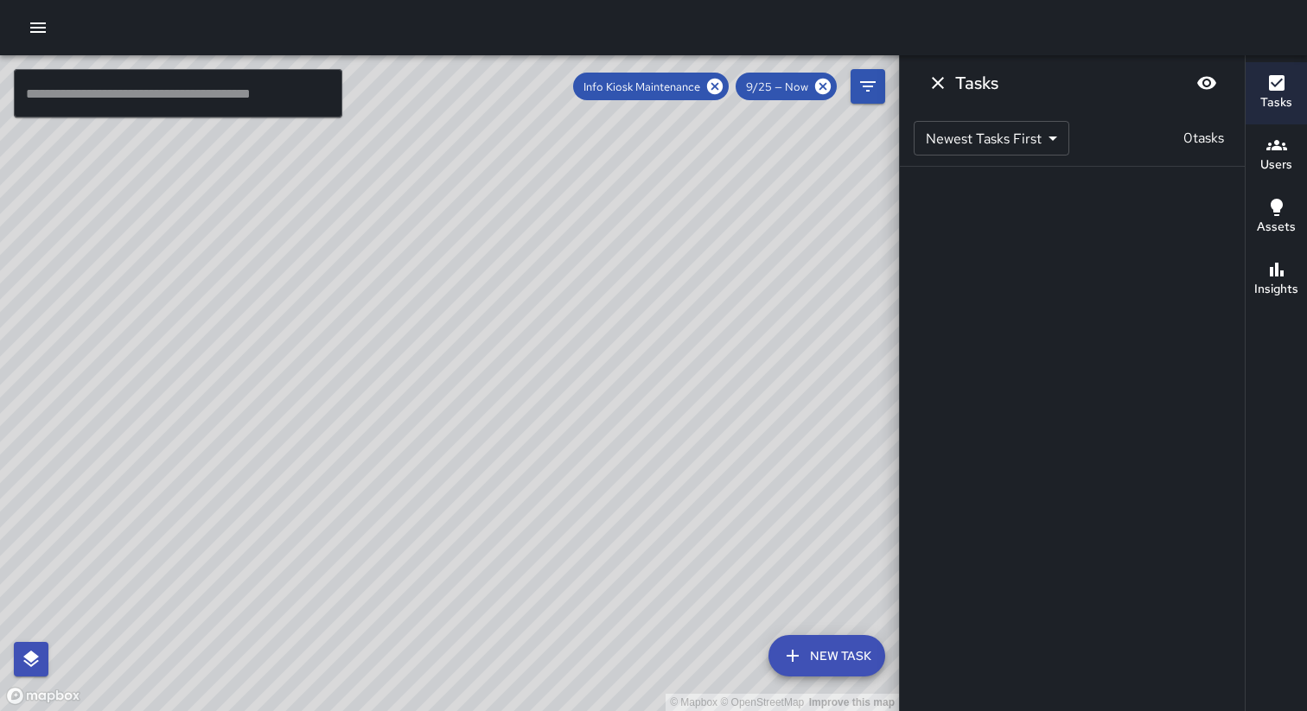
click at [1273, 208] on icon "button" at bounding box center [1276, 207] width 12 height 17
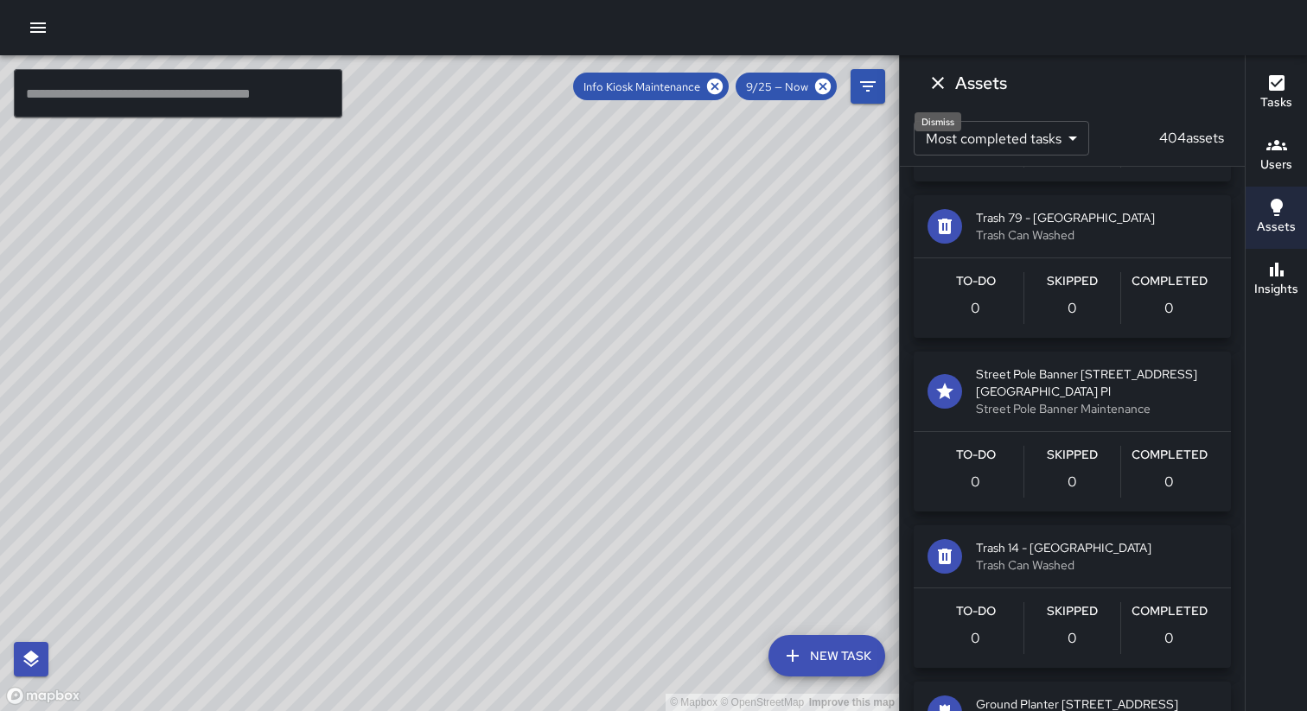
click at [927, 84] on icon "Dismiss" at bounding box center [937, 83] width 21 height 21
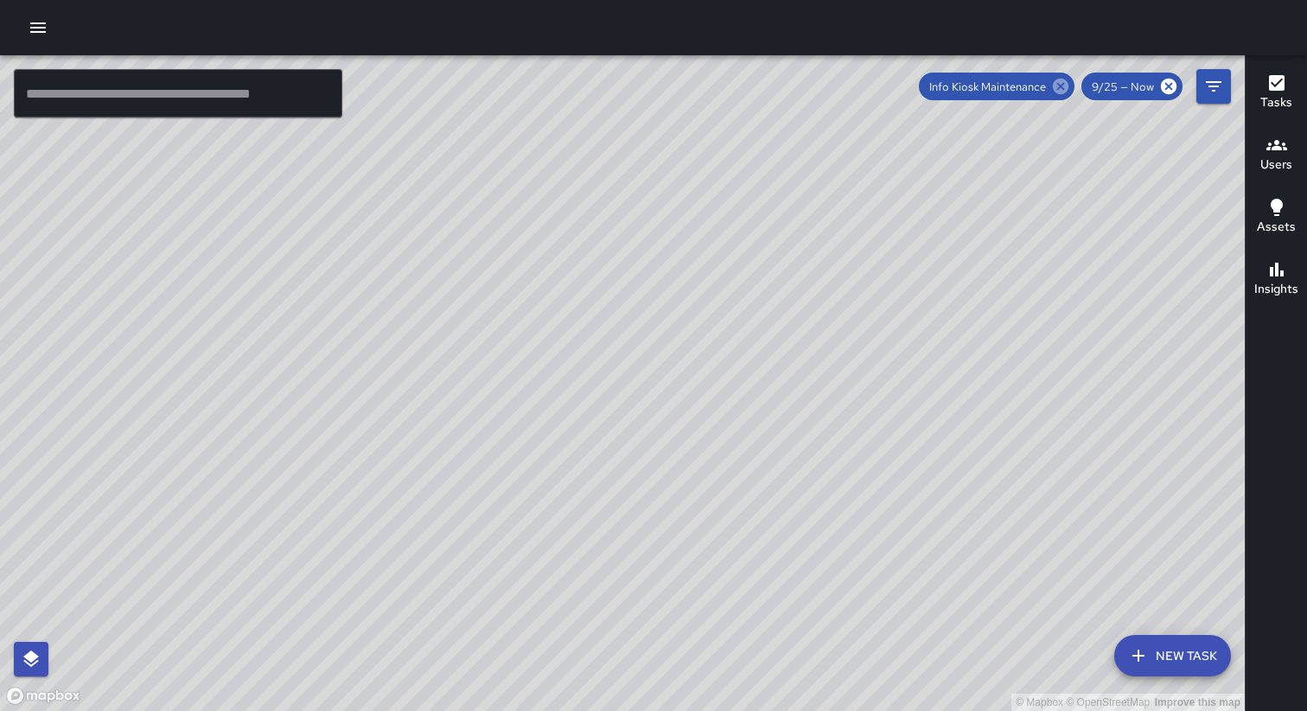
click at [1058, 87] on icon at bounding box center [1060, 87] width 16 height 16
drag, startPoint x: 491, startPoint y: 484, endPoint x: 483, endPoint y: 364, distance: 120.4
click at [484, 364] on div "© Mapbox © OpenStreetMap Improve this map" at bounding box center [622, 383] width 1244 height 656
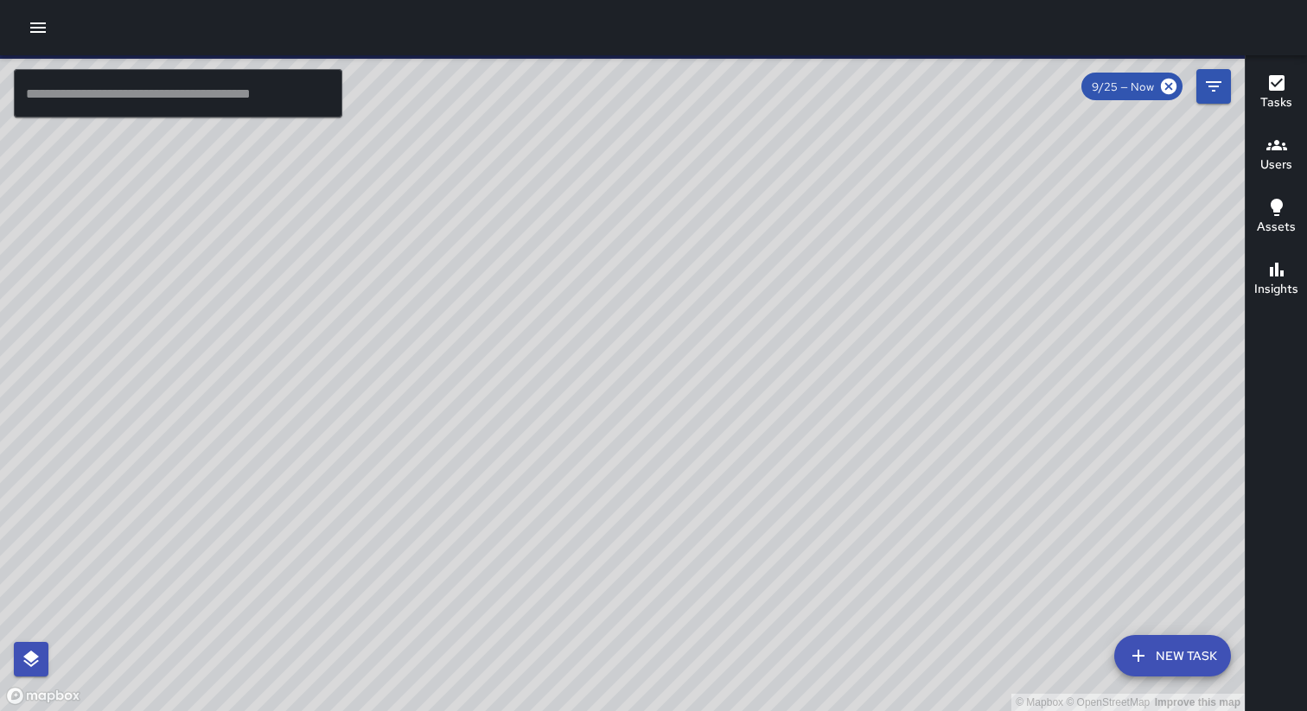
click at [37, 34] on icon "button" at bounding box center [38, 27] width 21 height 21
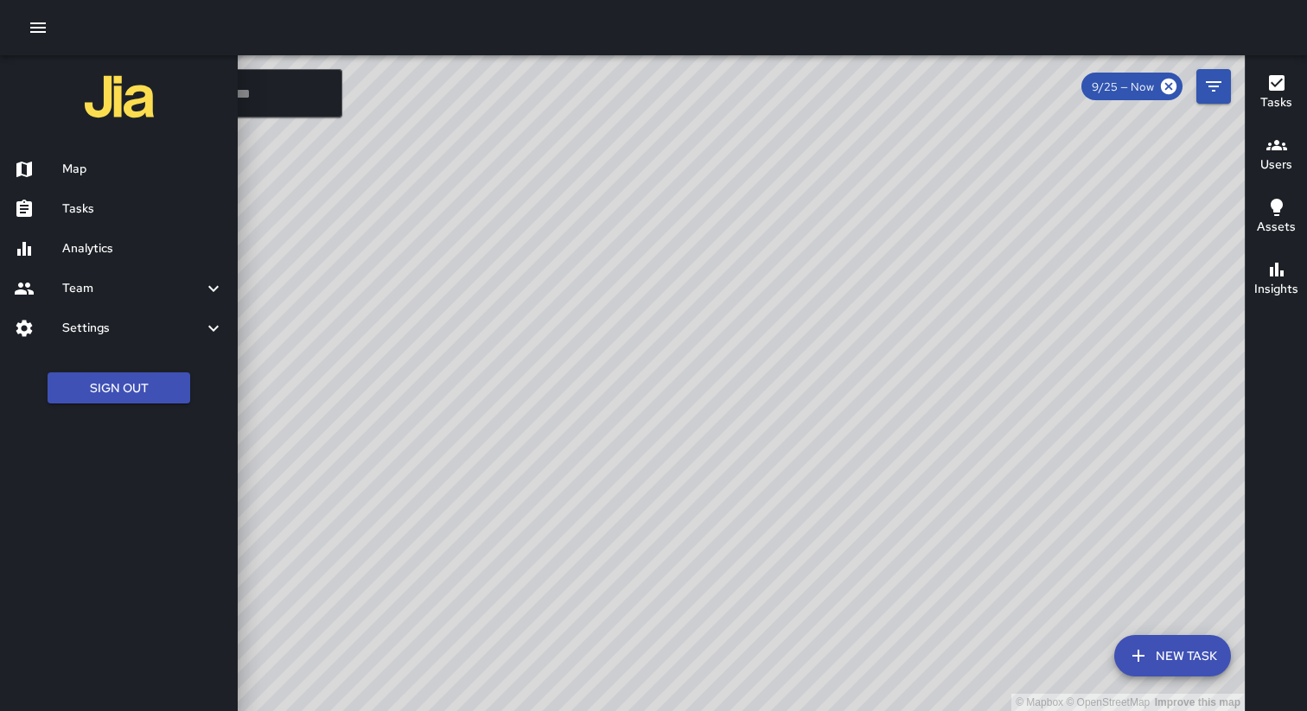
click at [228, 24] on div at bounding box center [653, 27] width 1307 height 55
click at [197, 324] on h6 "Settings" at bounding box center [132, 328] width 141 height 19
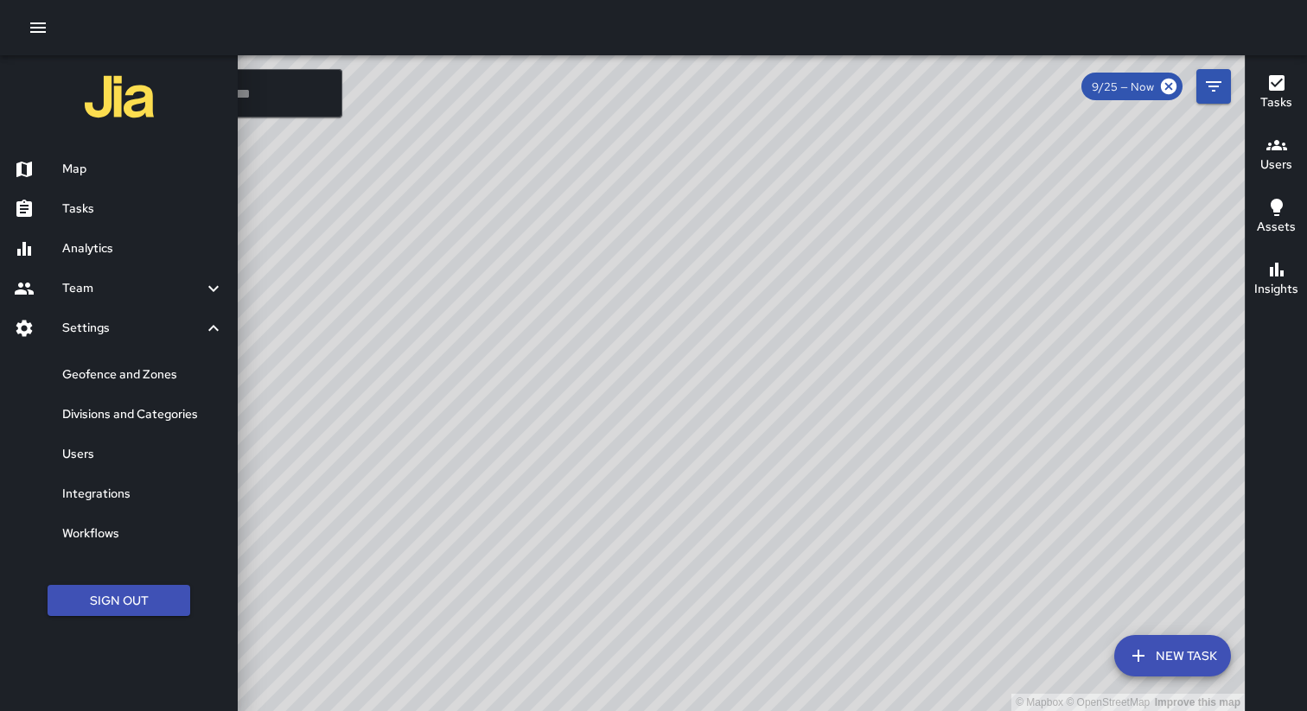
click at [201, 31] on div at bounding box center [653, 27] width 1307 height 55
click at [134, 426] on div "Divisions and Categories" at bounding box center [119, 415] width 238 height 40
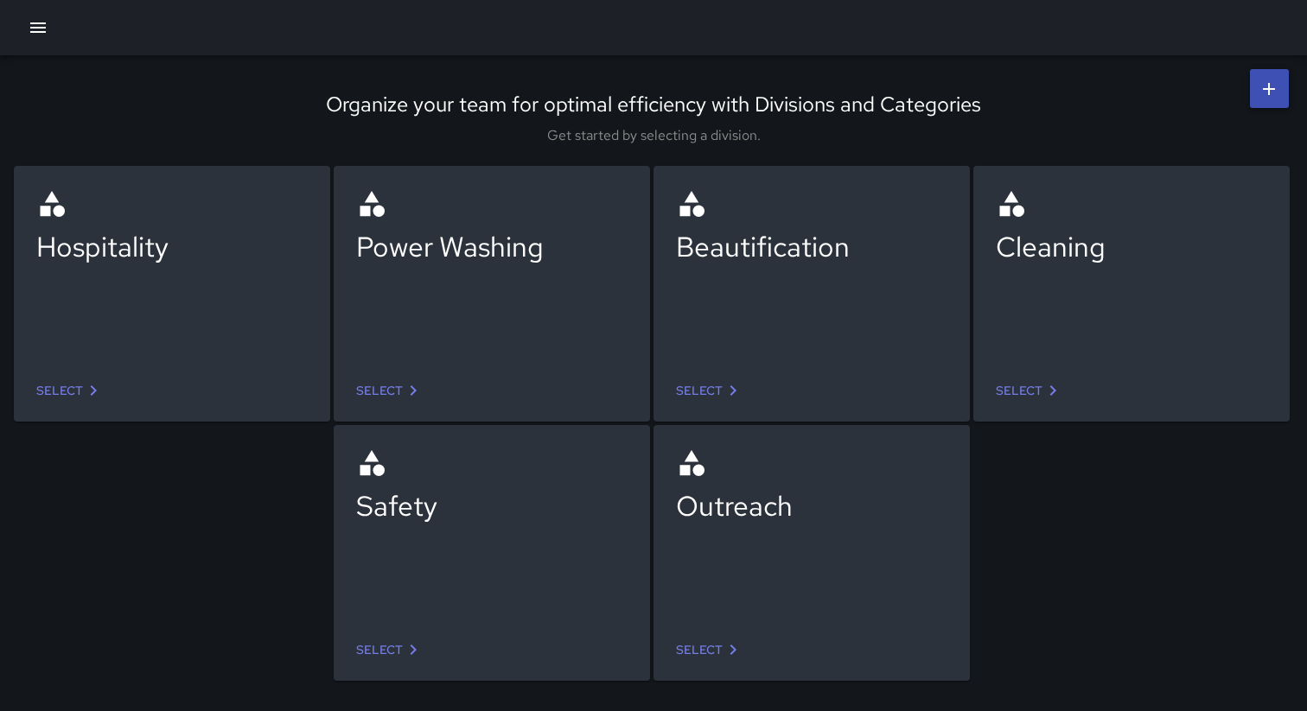
click at [711, 392] on link "Select" at bounding box center [709, 391] width 81 height 32
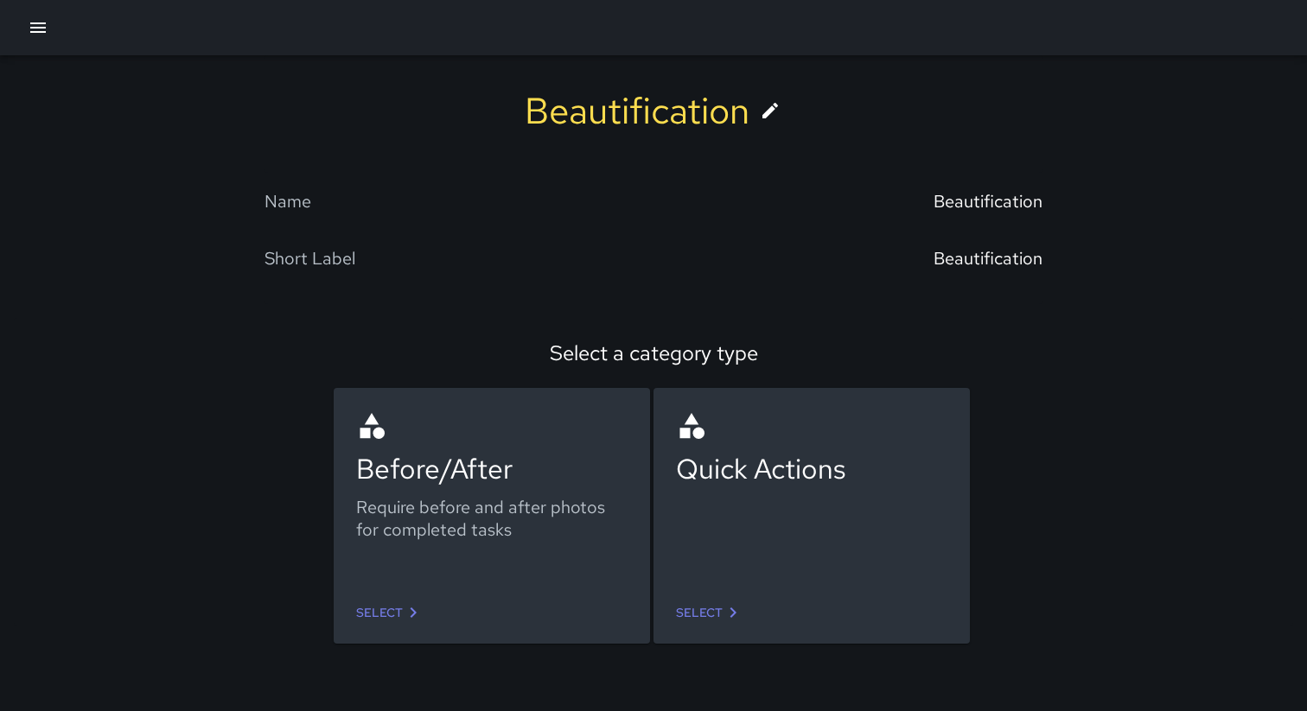
click at [395, 614] on link "Select" at bounding box center [389, 613] width 81 height 32
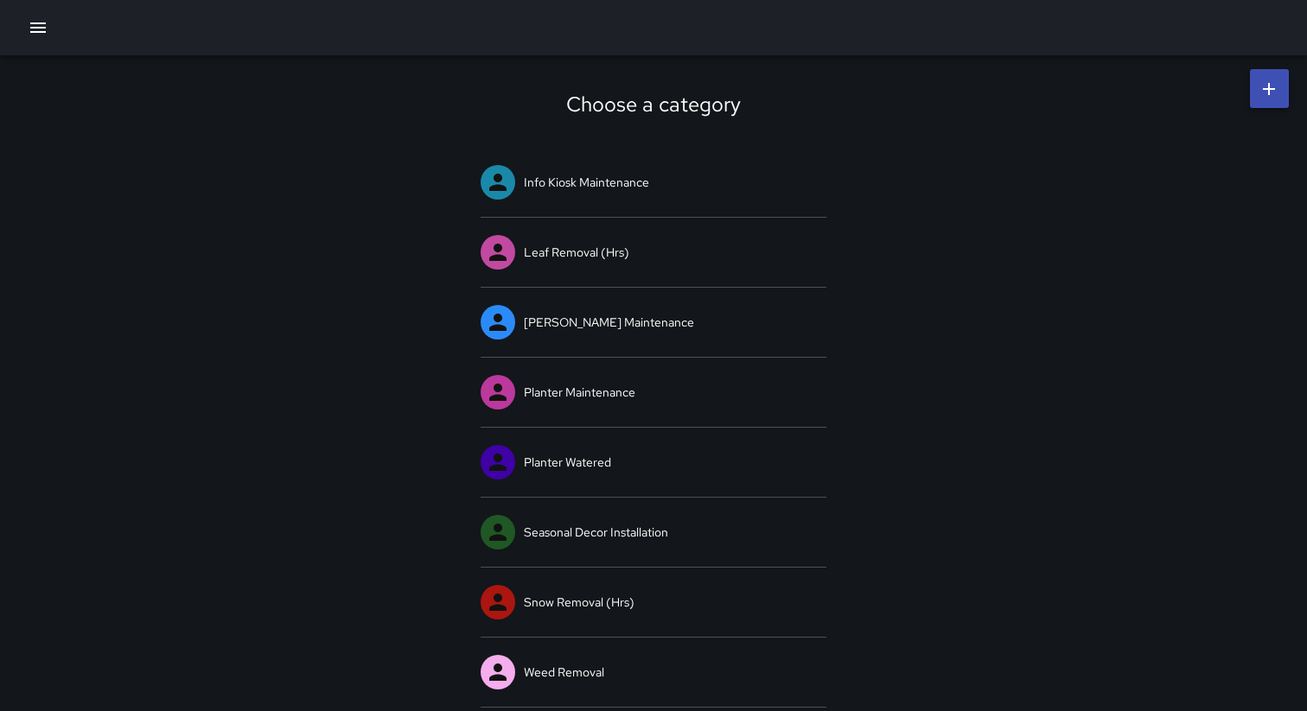
scroll to position [8, 0]
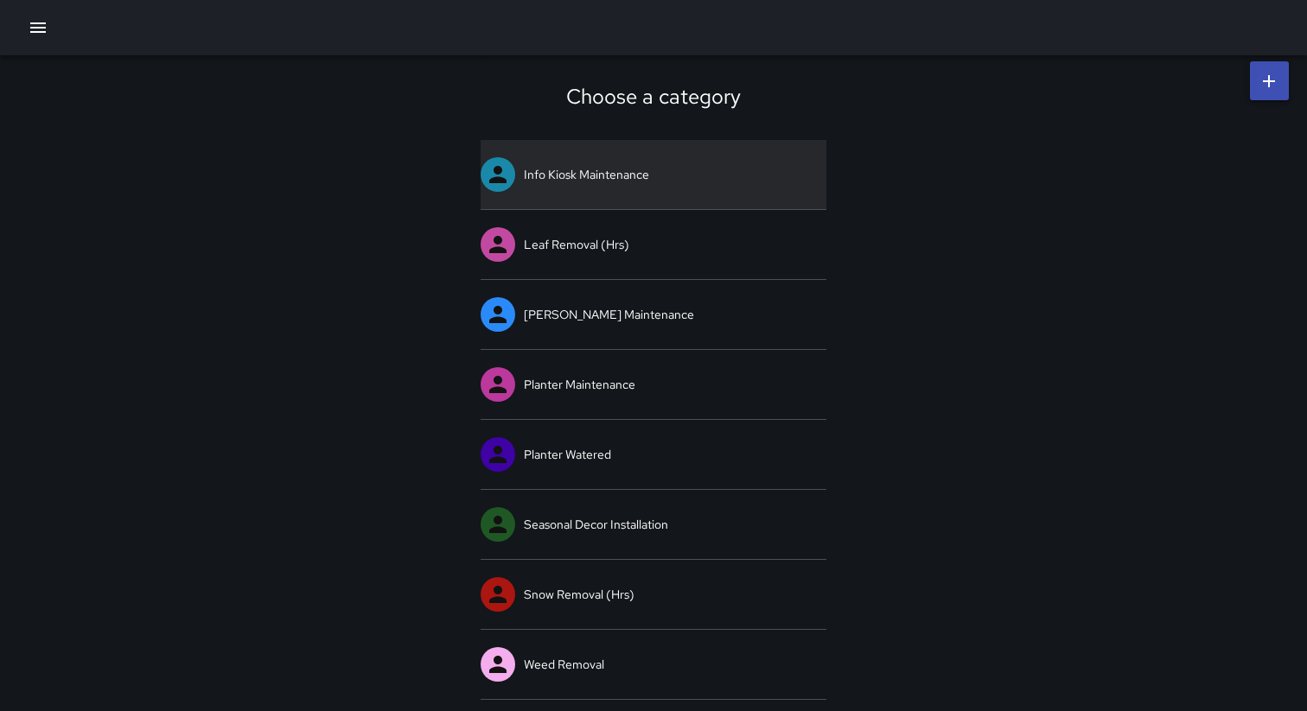
click at [545, 187] on link "Info Kiosk Maintenance" at bounding box center [653, 174] width 346 height 69
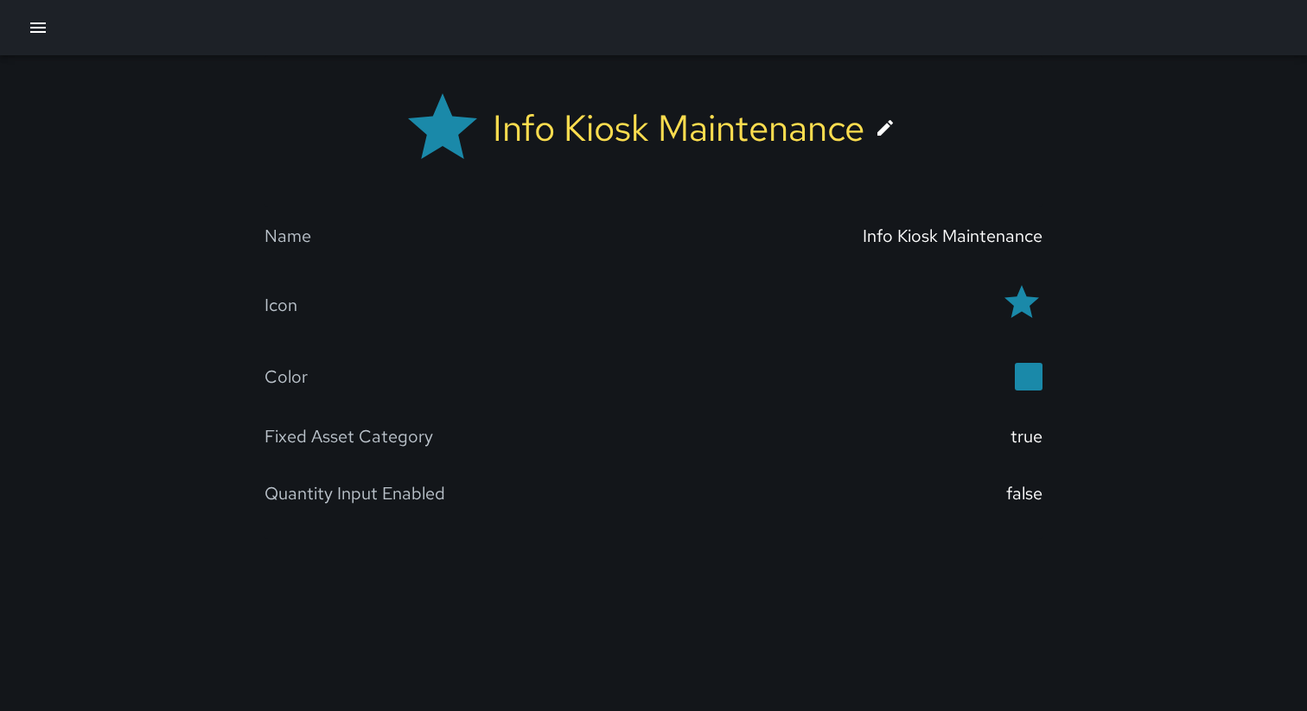
click at [1068, 116] on div "Info Kiosk Maintenance Name Info Kiosk Maintenance Icon Color Fixed Asset Categ…" at bounding box center [653, 297] width 1307 height 484
click at [752, 645] on div "Info Kiosk Maintenance Name Info Kiosk Maintenance Icon Color Fixed Asset Categ…" at bounding box center [653, 355] width 1307 height 711
click at [28, 23] on icon "button" at bounding box center [38, 27] width 21 height 21
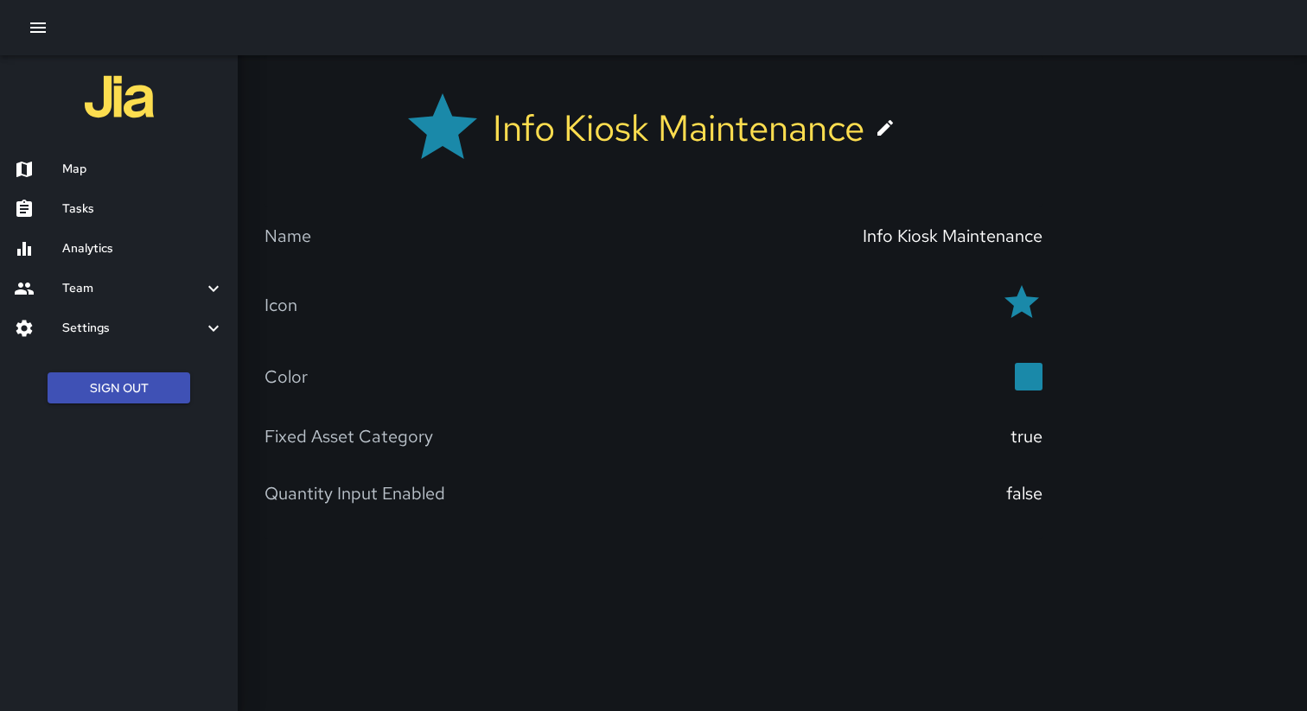
click at [86, 178] on h6 "Map" at bounding box center [143, 169] width 162 height 19
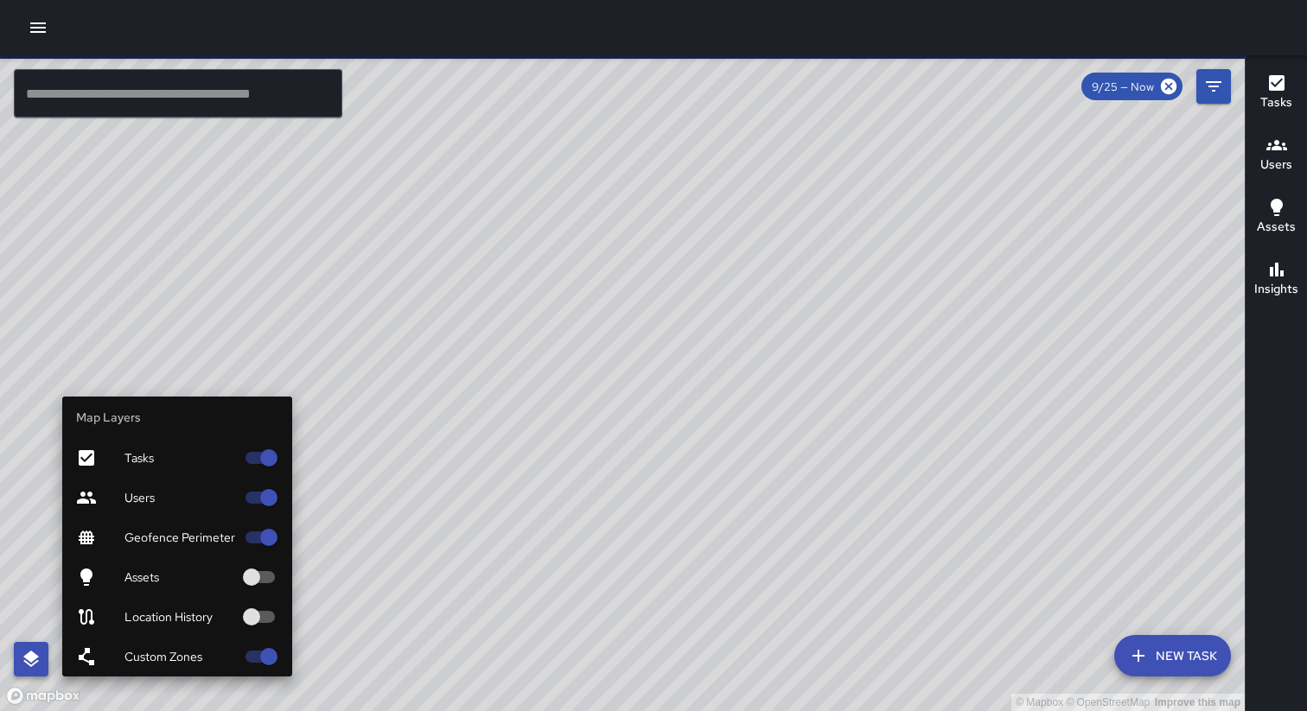
click at [34, 658] on icon "button" at bounding box center [31, 659] width 16 height 16
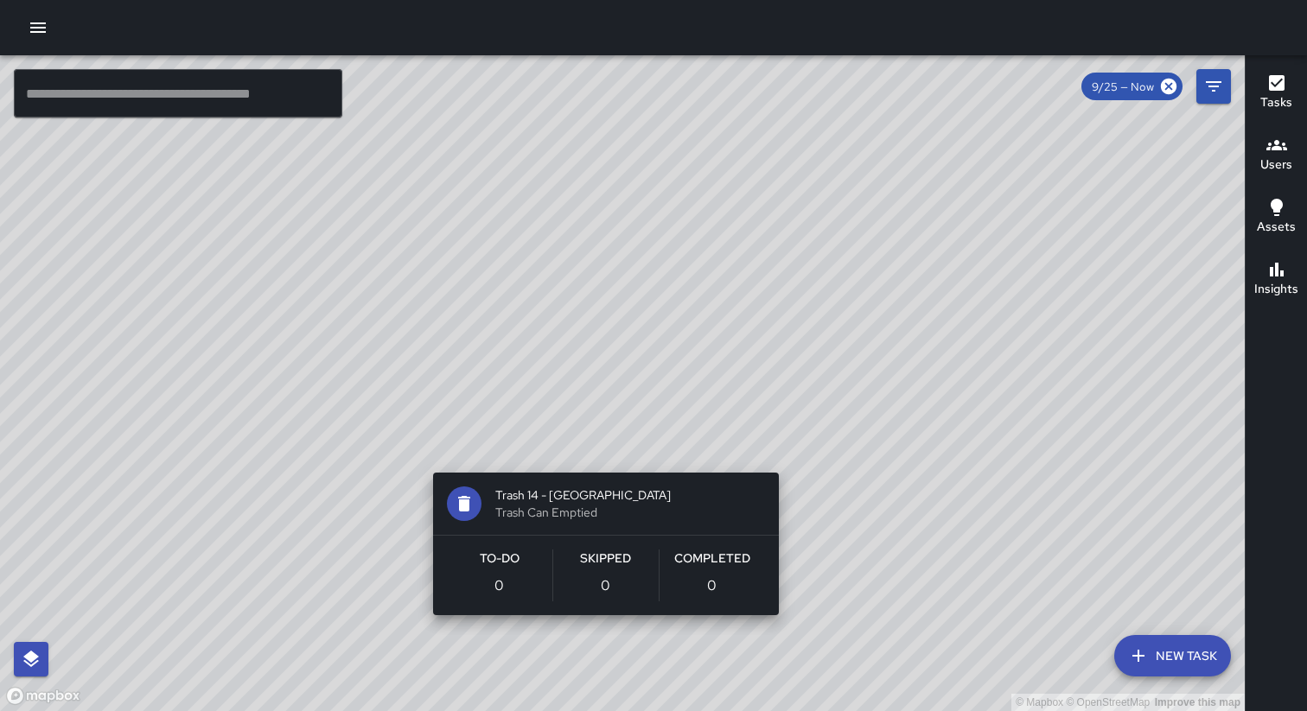
click at [597, 447] on div "© Mapbox © OpenStreetMap Improve this map Trash [STREET_ADDRESS] Trash Can Empt…" at bounding box center [622, 383] width 1244 height 656
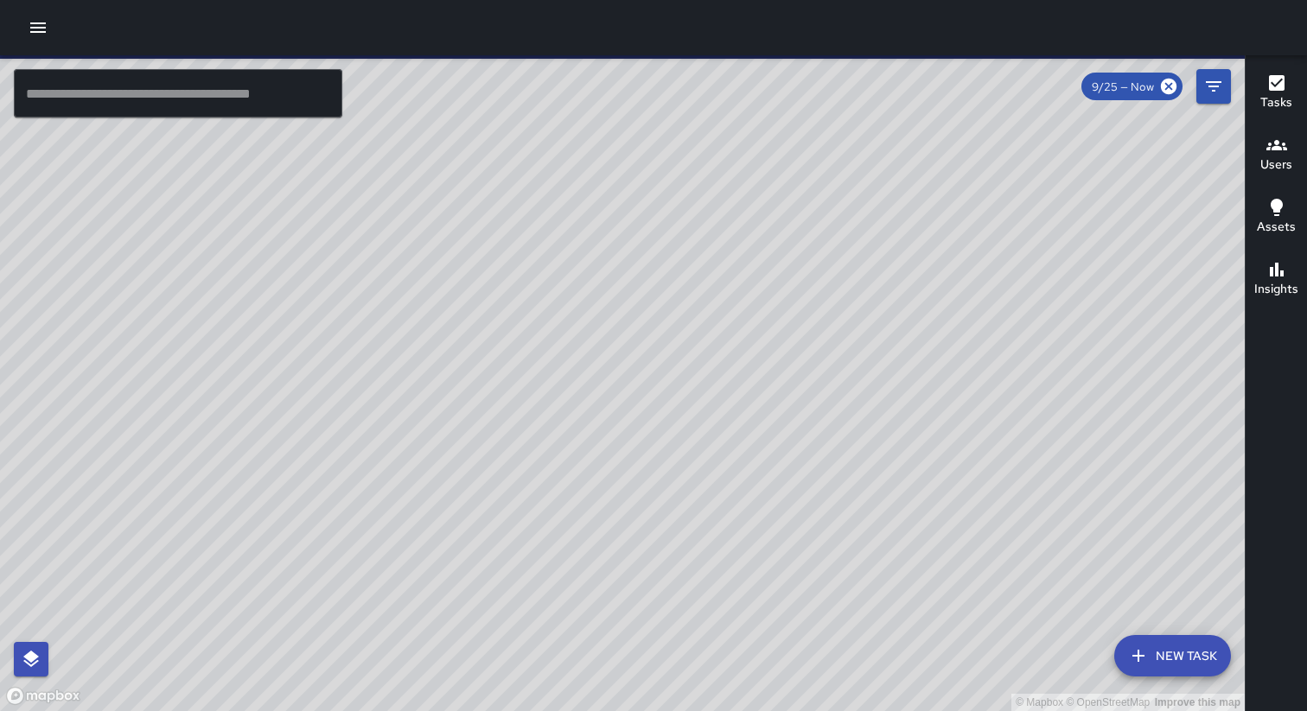
click at [35, 30] on icon "button" at bounding box center [38, 27] width 21 height 21
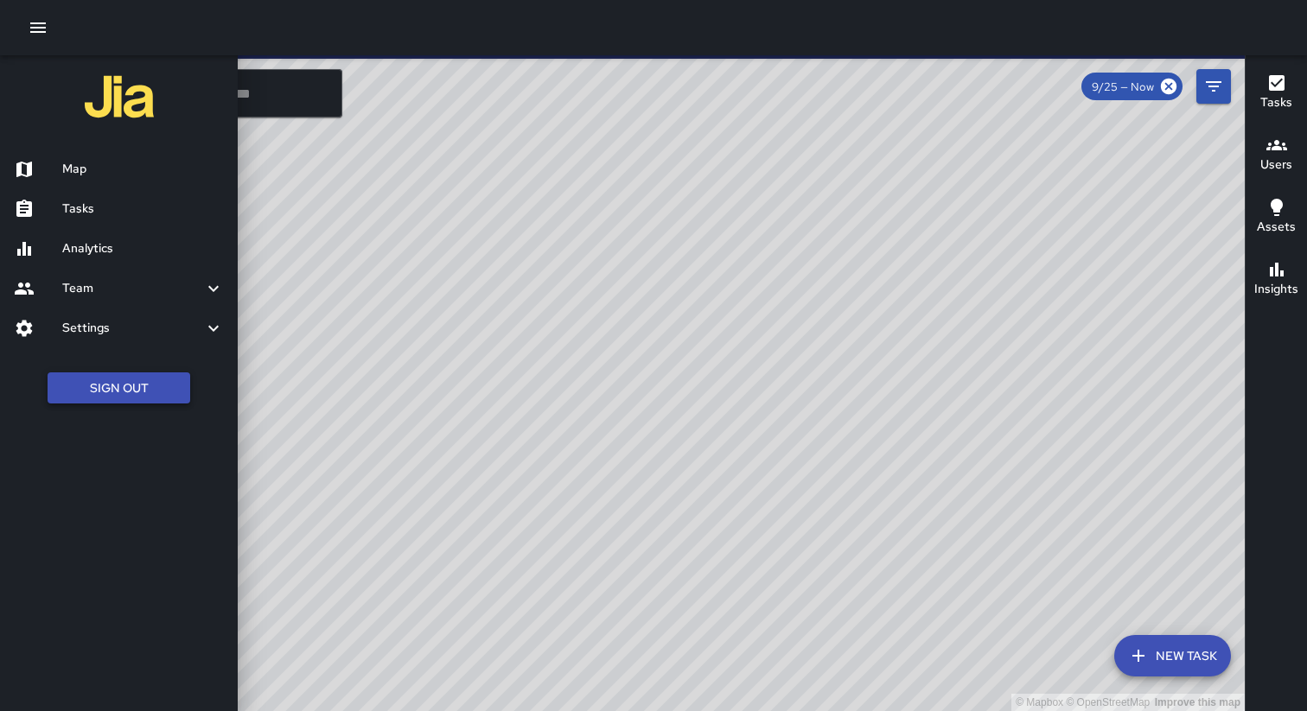
click at [141, 387] on button "Sign Out" at bounding box center [119, 388] width 143 height 32
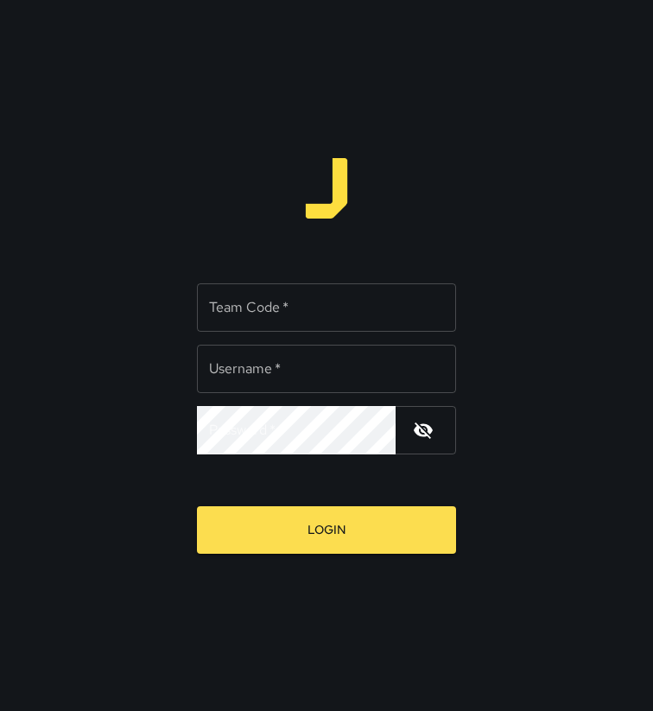
click at [127, 253] on div "Team Code   * Team Code   * Username   * Username   * Password   * Password   *…" at bounding box center [326, 355] width 653 height 711
